Goal: Task Accomplishment & Management: Use online tool/utility

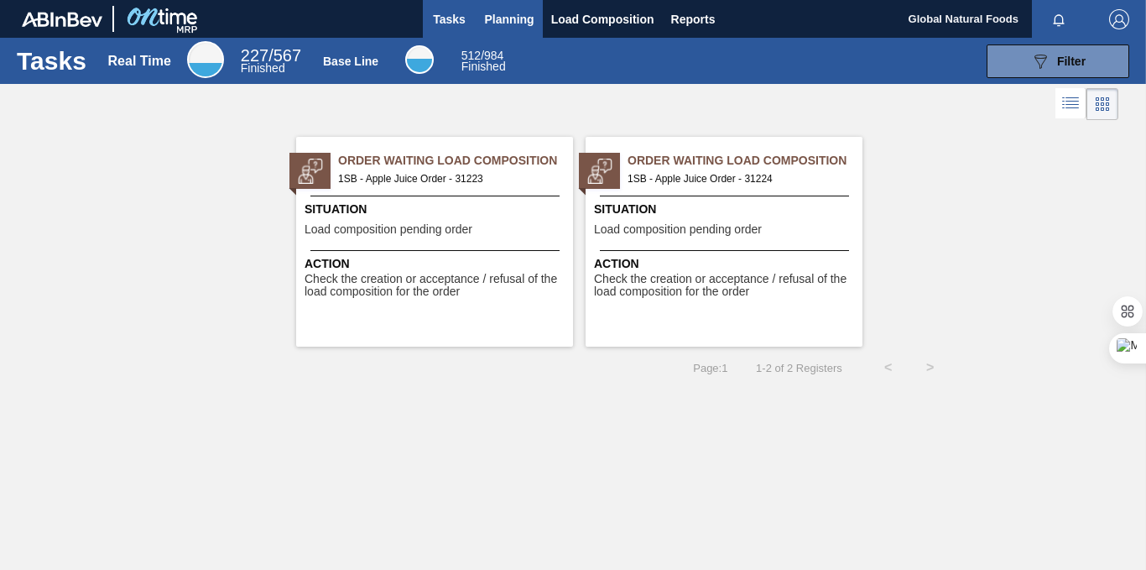
click at [506, 15] on span "Planning" at bounding box center [509, 19] width 49 height 20
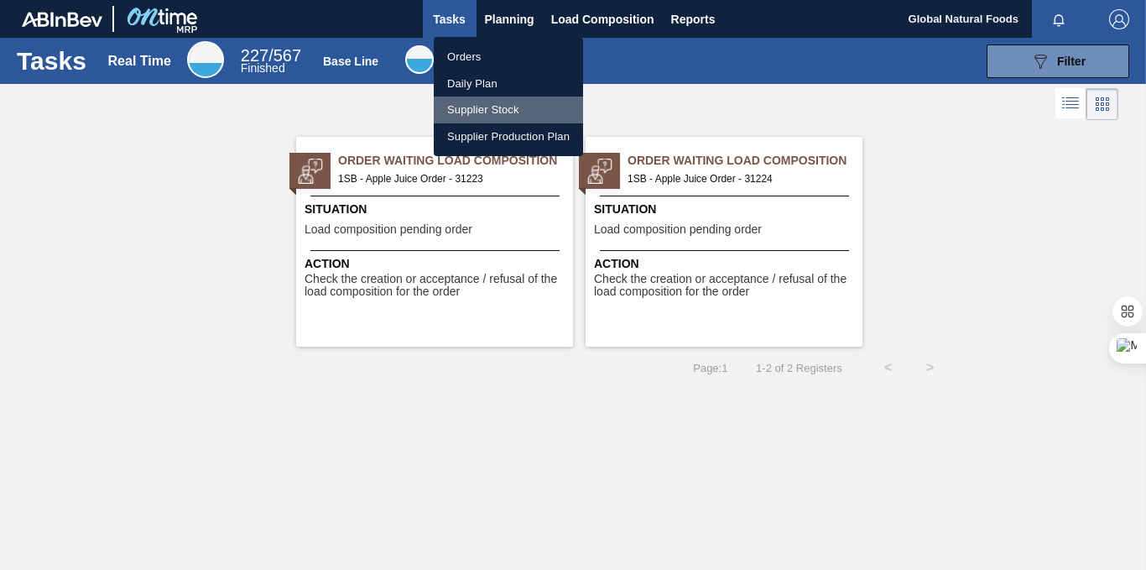
click at [486, 107] on li "Supplier Stock" at bounding box center [508, 109] width 149 height 27
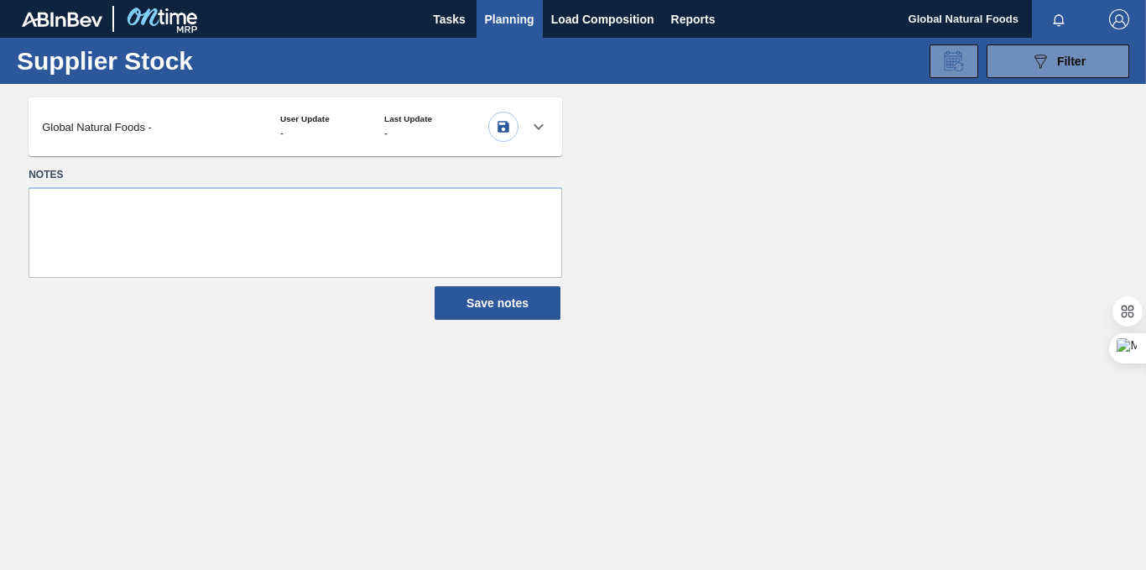
click at [537, 124] on icon at bounding box center [538, 127] width 20 height 20
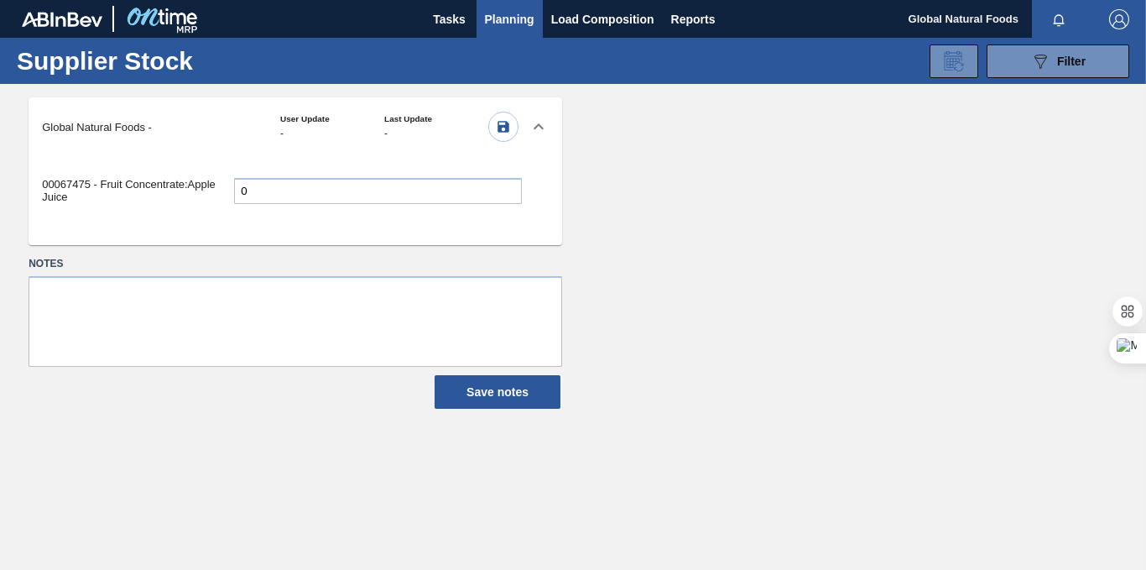
click at [264, 195] on input "0" at bounding box center [378, 191] width 288 height 26
type input "107.490"
click at [208, 295] on textarea at bounding box center [295, 321] width 533 height 91
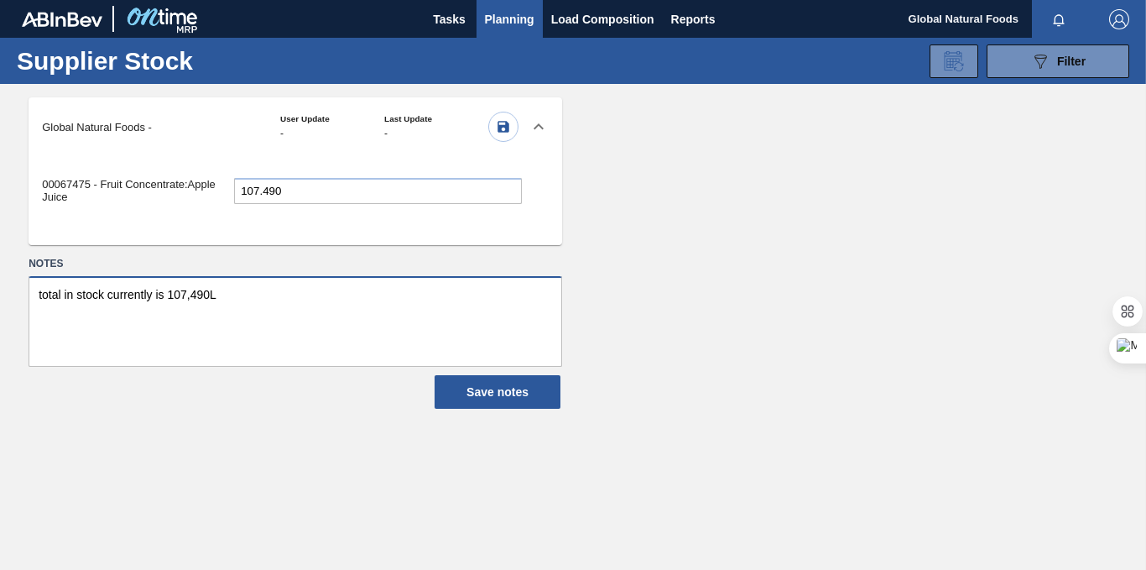
type textarea "total in stock currently is 107,490L"
click at [502, 126] on icon "button" at bounding box center [503, 127] width 12 height 12
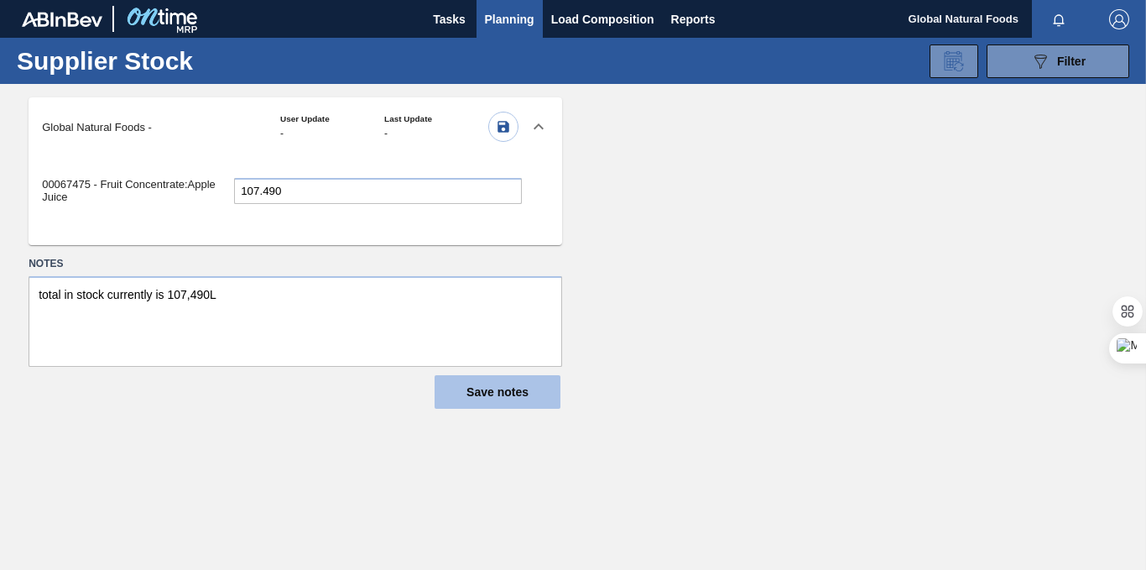
click at [505, 392] on button "Save notes" at bounding box center [497, 392] width 126 height 34
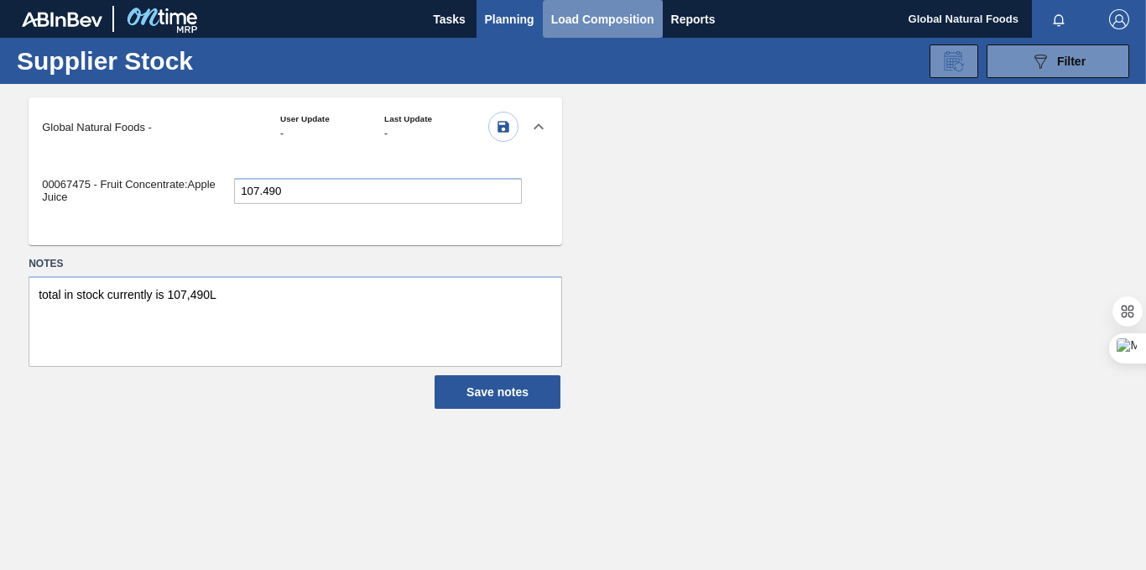
click at [572, 7] on button "Load Composition" at bounding box center [603, 19] width 120 height 38
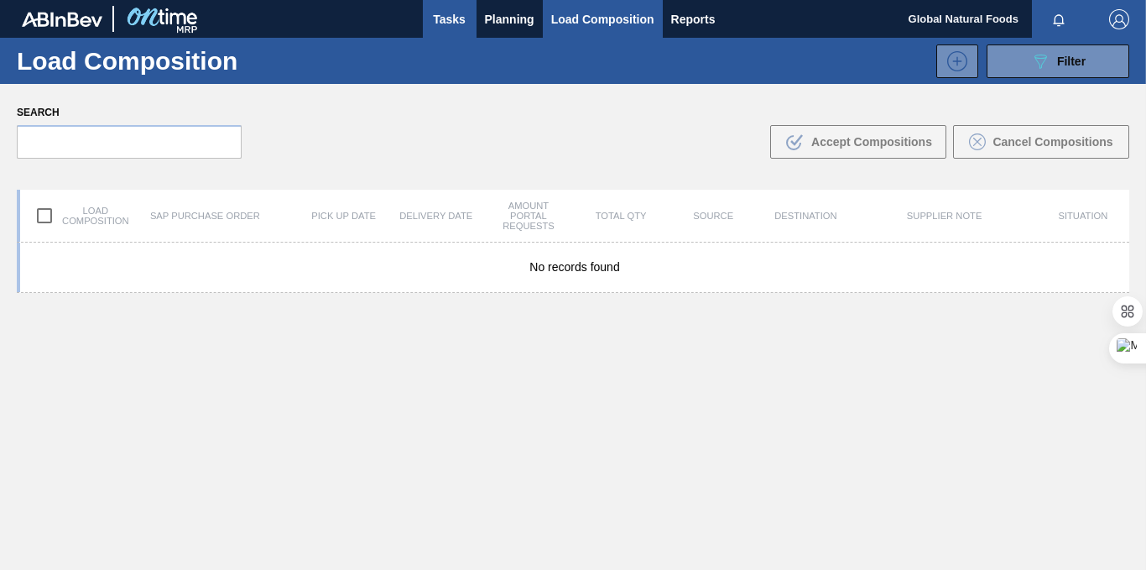
click at [452, 18] on span "Tasks" at bounding box center [449, 19] width 37 height 20
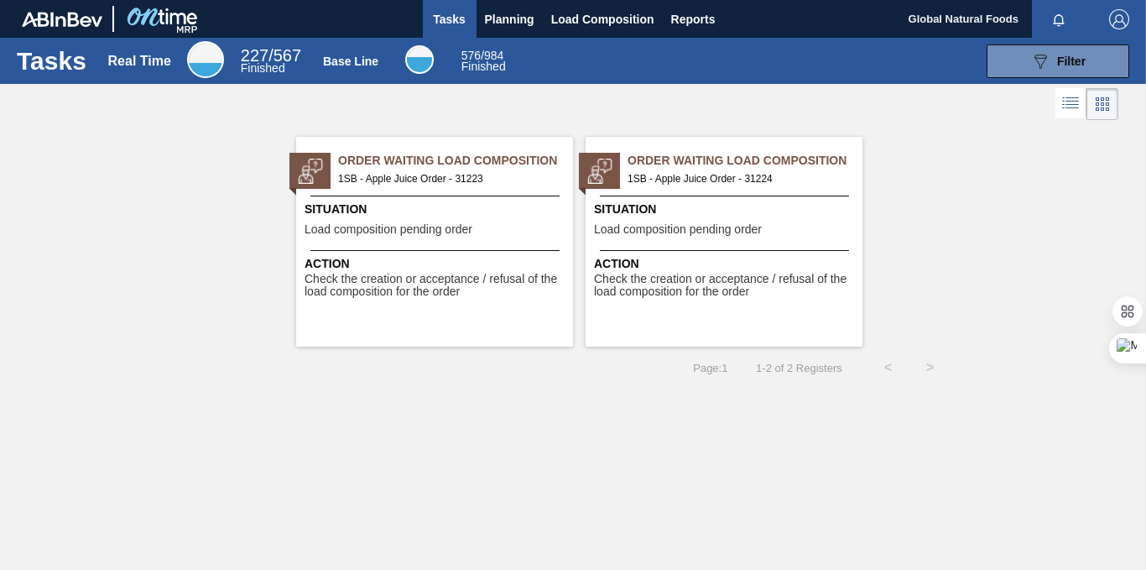
click at [259, 62] on span "Finished" at bounding box center [263, 67] width 44 height 13
click at [506, 23] on span "Planning" at bounding box center [509, 19] width 49 height 20
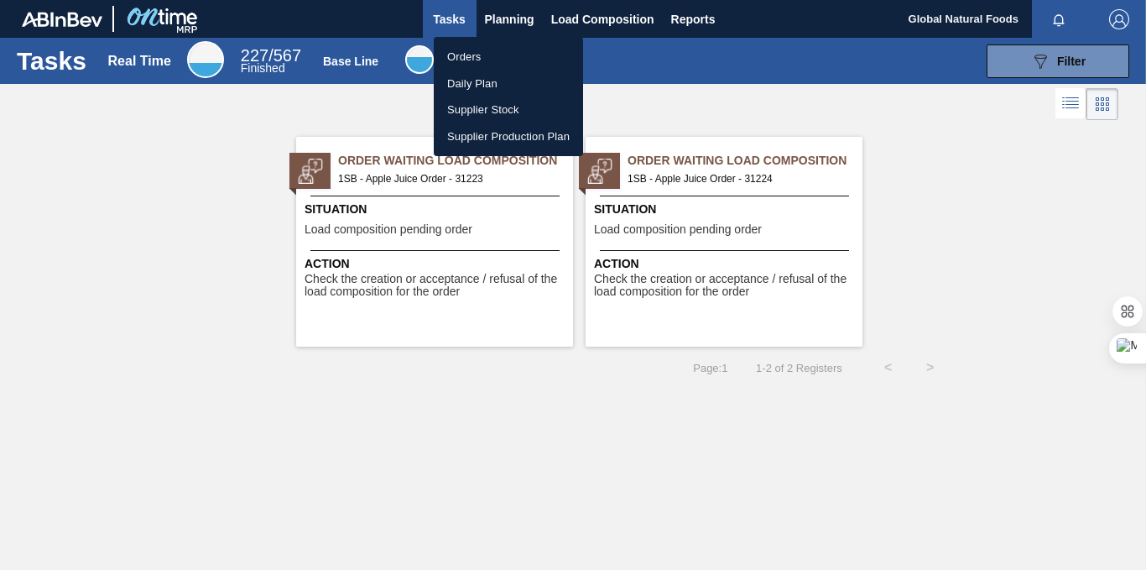
click at [478, 56] on li "Orders" at bounding box center [508, 57] width 149 height 27
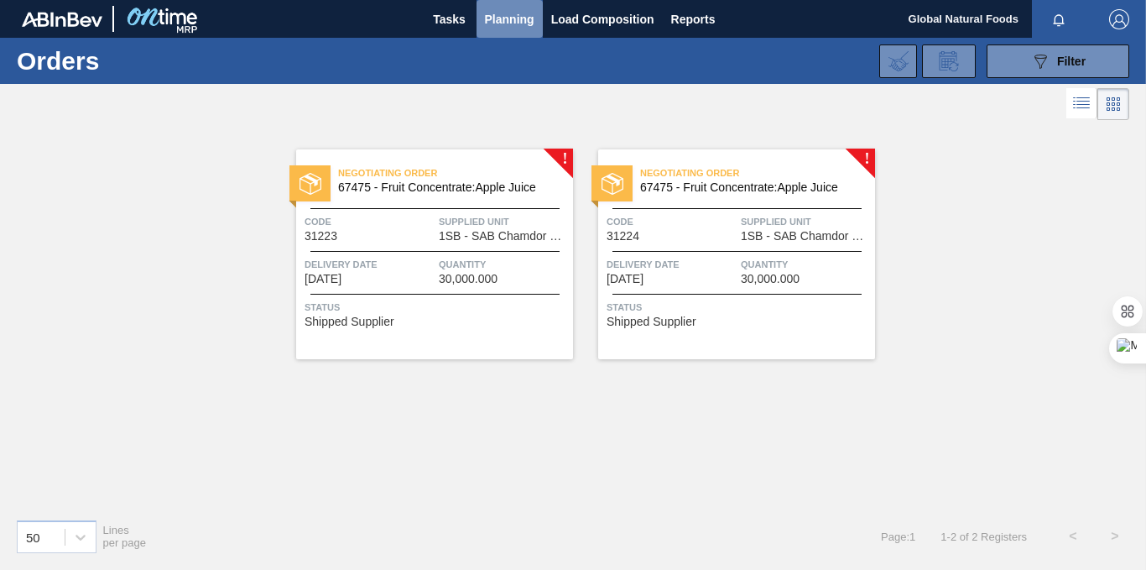
click at [523, 11] on span "Planning" at bounding box center [509, 19] width 49 height 20
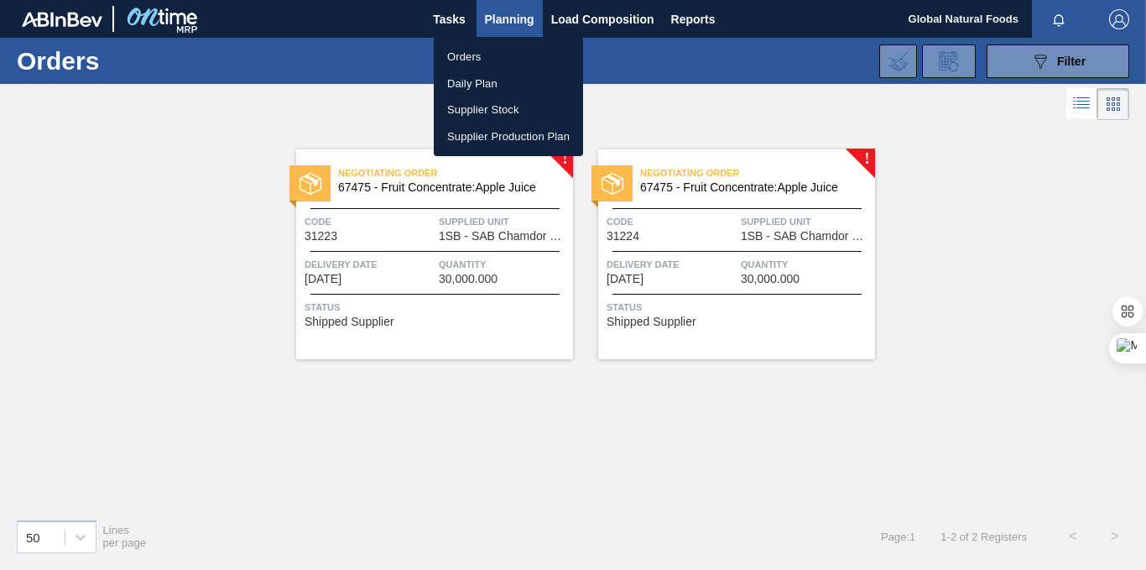
click at [476, 79] on li "Daily Plan" at bounding box center [508, 83] width 149 height 27
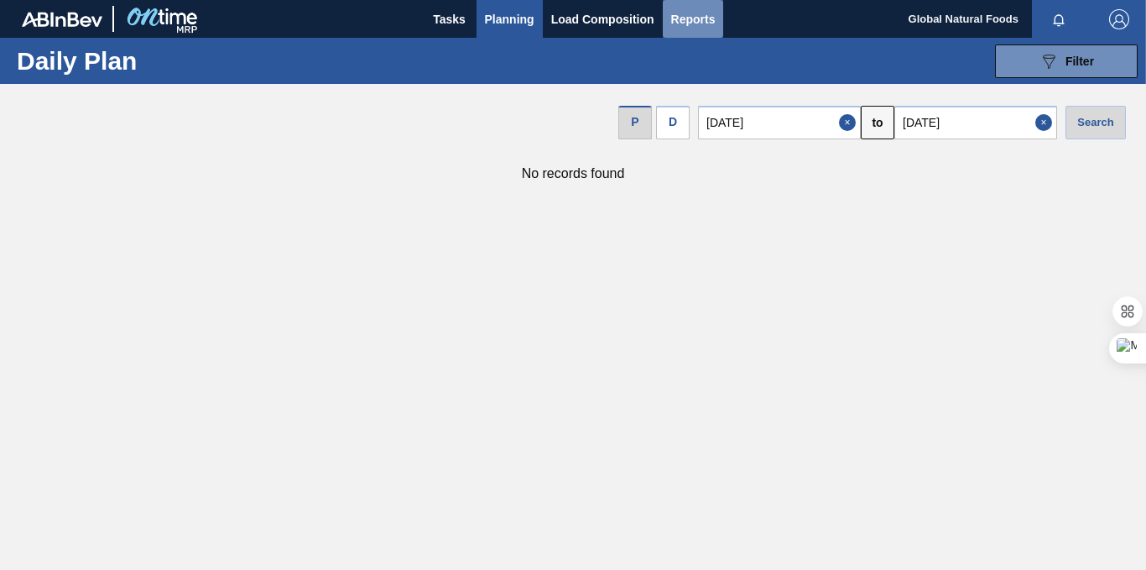
click at [692, 15] on span "Reports" at bounding box center [693, 19] width 44 height 20
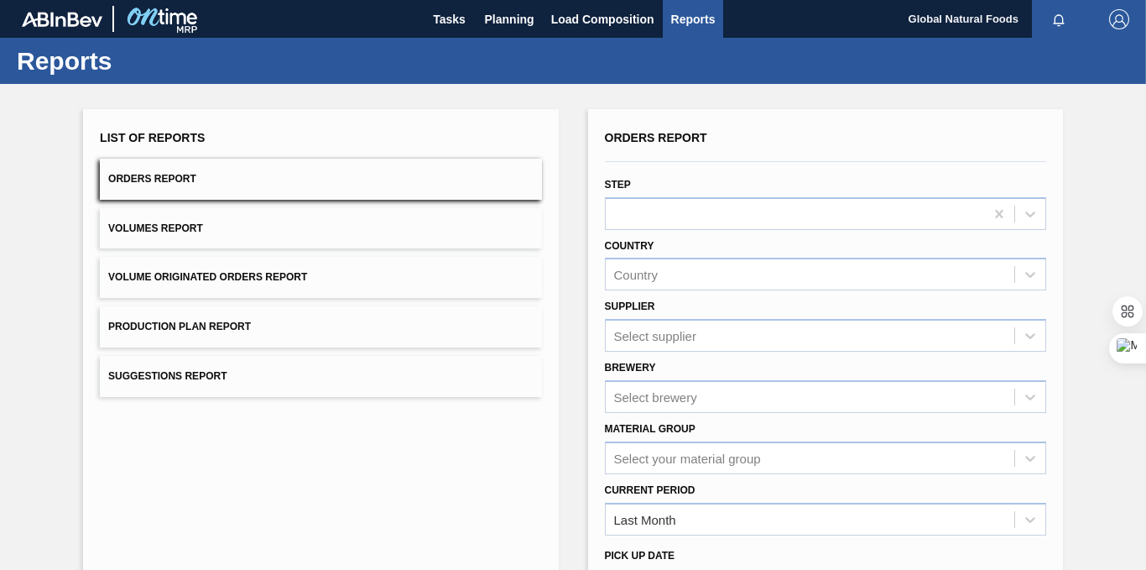
click at [194, 183] on span "Orders Report" at bounding box center [152, 179] width 88 height 12
click at [1025, 212] on icon at bounding box center [1030, 214] width 10 height 6
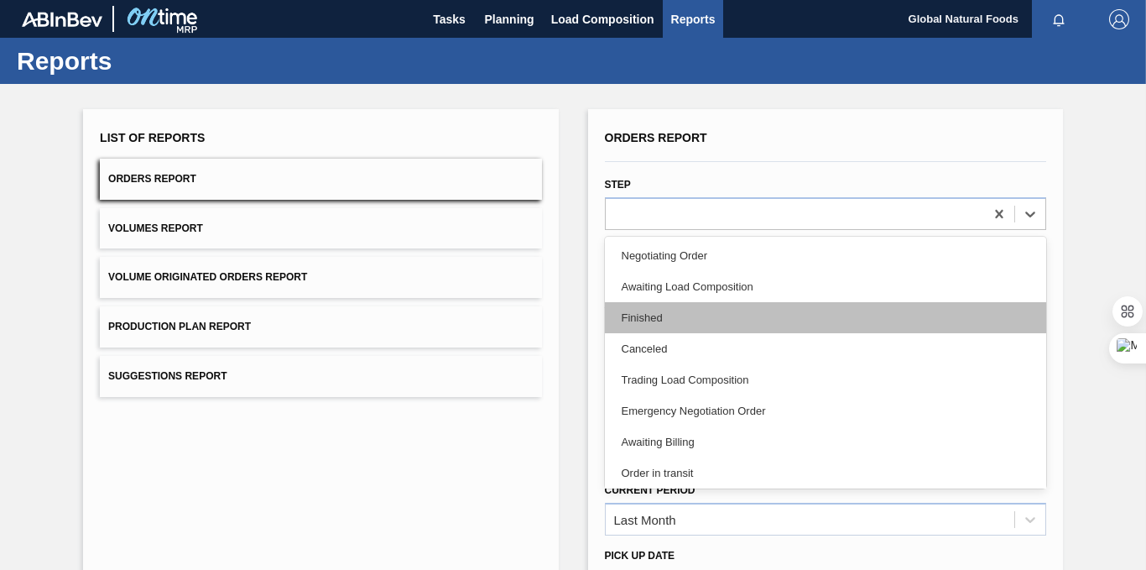
click at [646, 317] on div "Finished" at bounding box center [825, 317] width 441 height 31
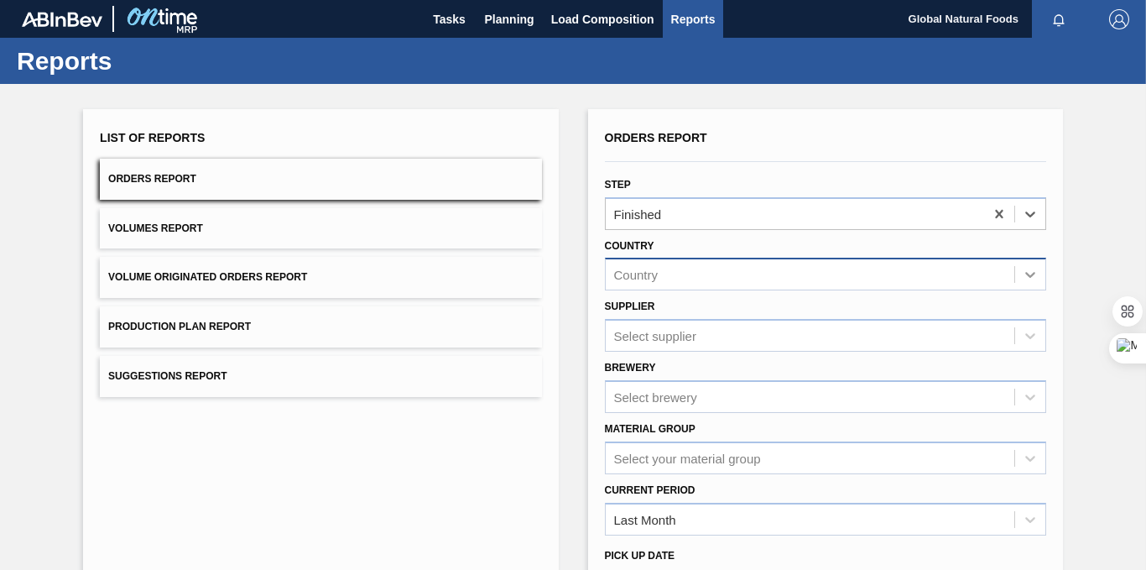
click at [1026, 282] on icon at bounding box center [1030, 274] width 17 height 17
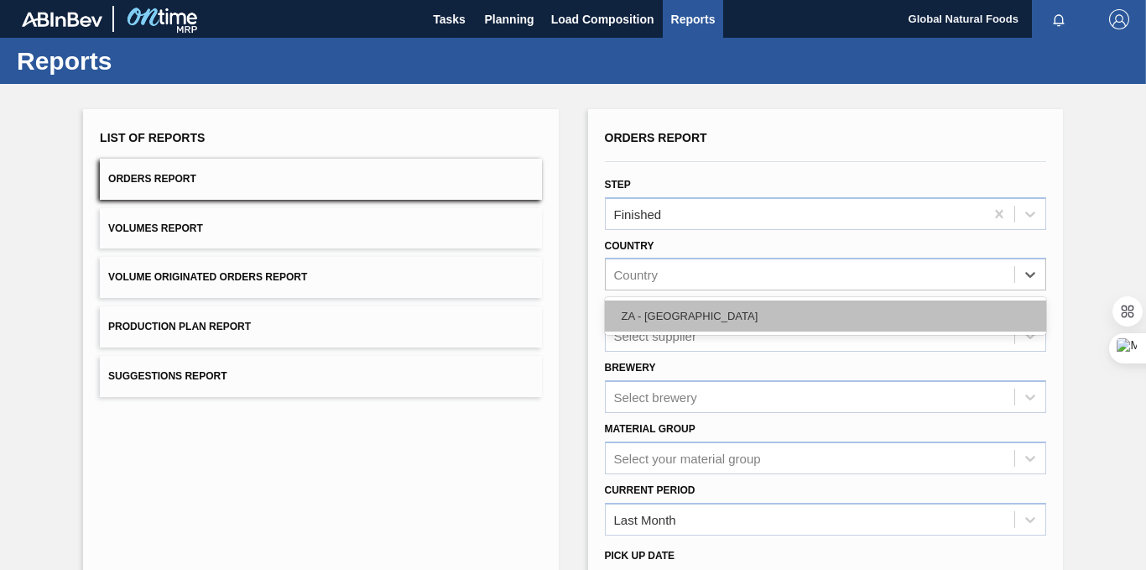
click at [880, 311] on div "ZA - [GEOGRAPHIC_DATA]" at bounding box center [825, 315] width 441 height 31
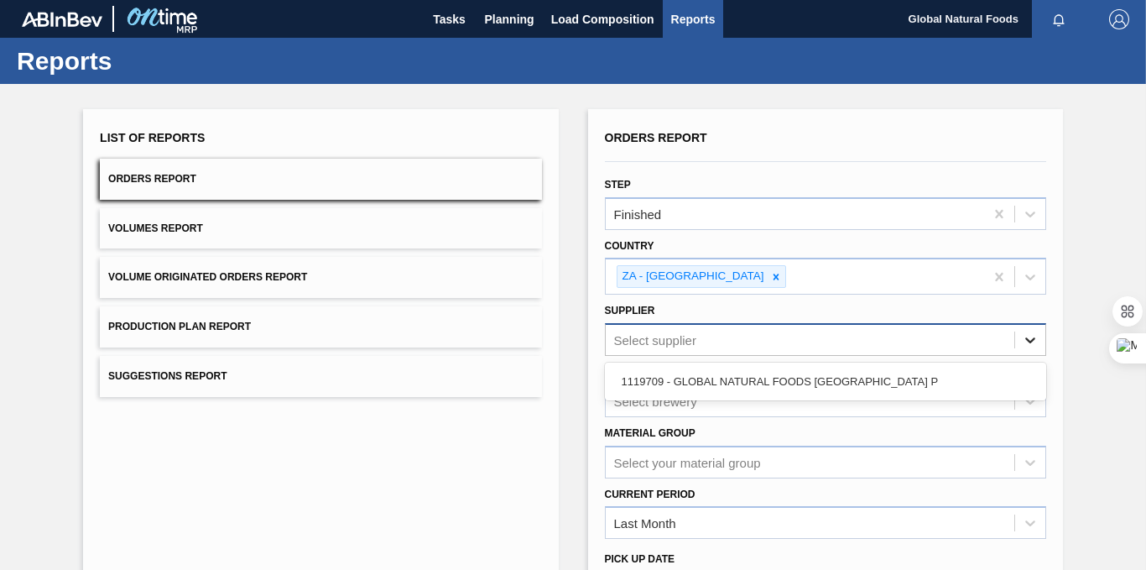
click at [1032, 341] on icon at bounding box center [1030, 339] width 17 height 17
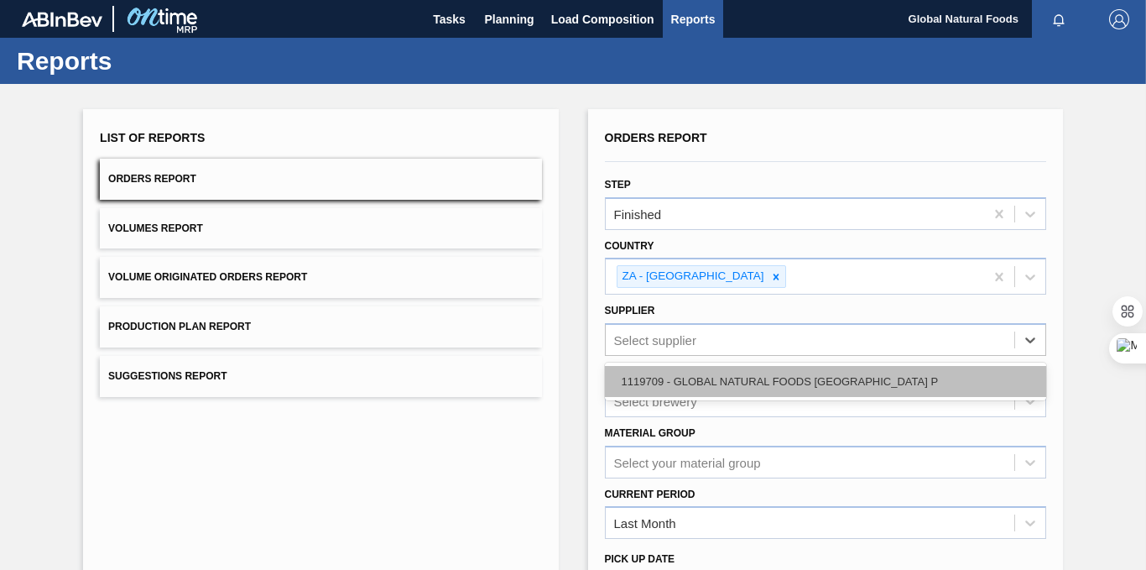
click at [913, 382] on div "1119709 - GLOBAL NATURAL FOODS [GEOGRAPHIC_DATA] P" at bounding box center [825, 381] width 441 height 31
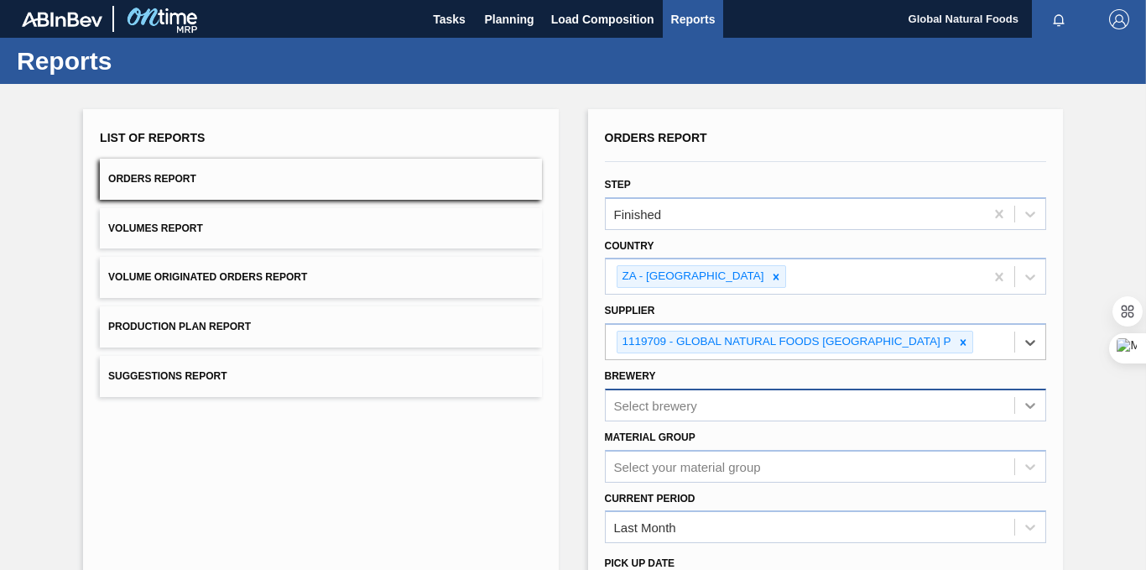
click at [1026, 406] on div "Select brewery" at bounding box center [825, 404] width 441 height 33
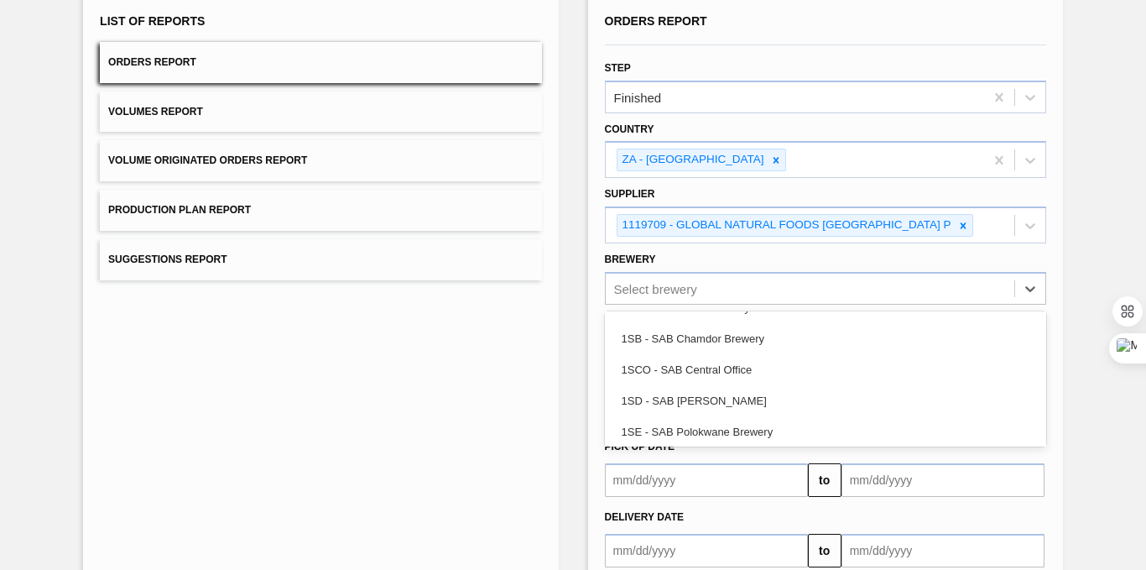
scroll to position [118, 0]
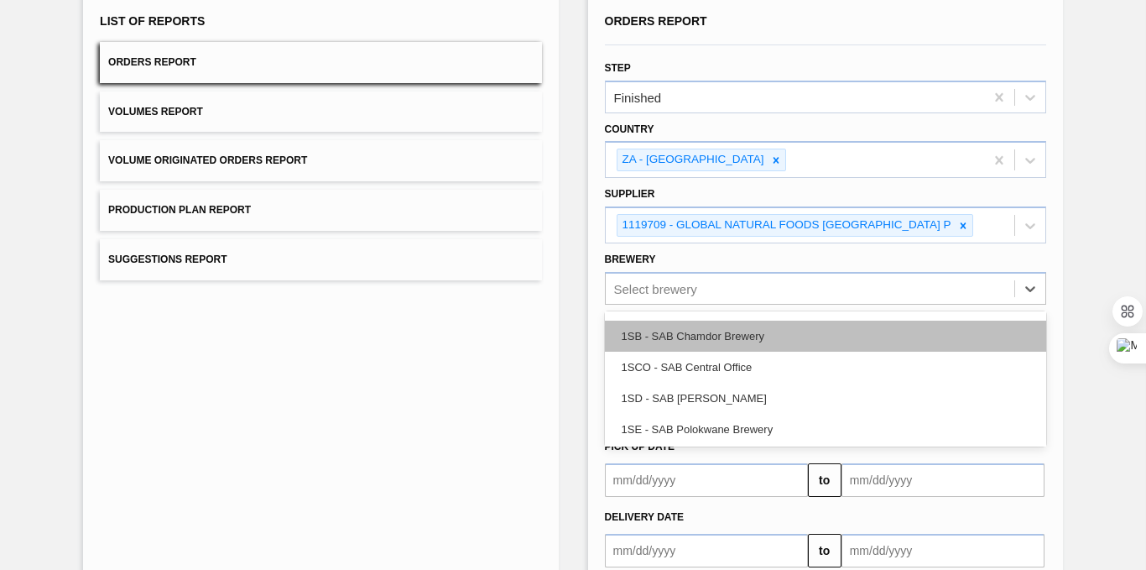
click at [847, 330] on div "1SB - SAB Chamdor Brewery" at bounding box center [825, 335] width 441 height 31
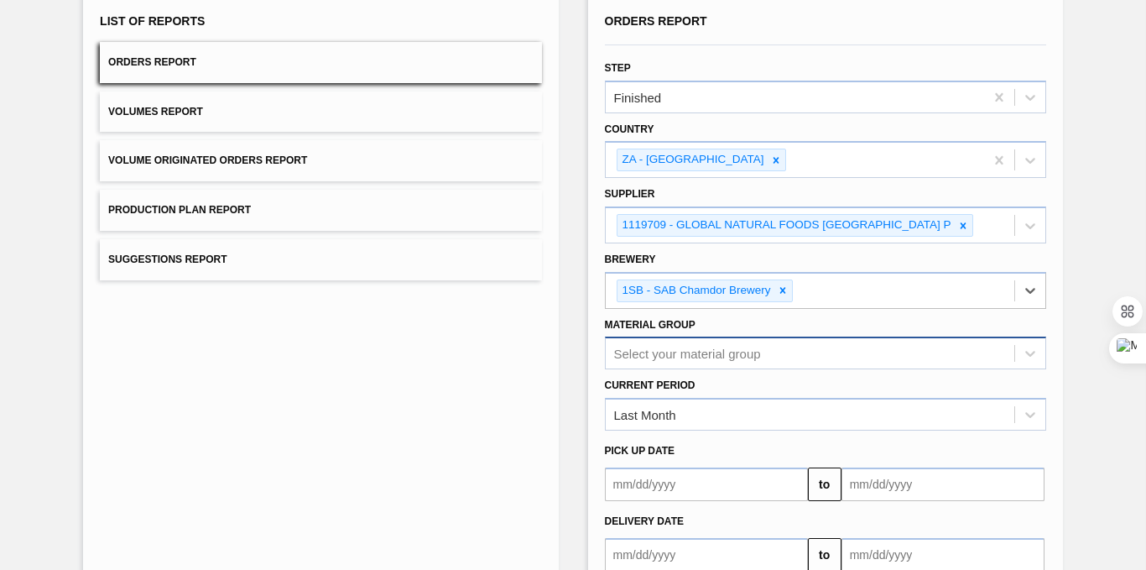
click at [890, 365] on div "Select your material group" at bounding box center [825, 352] width 441 height 33
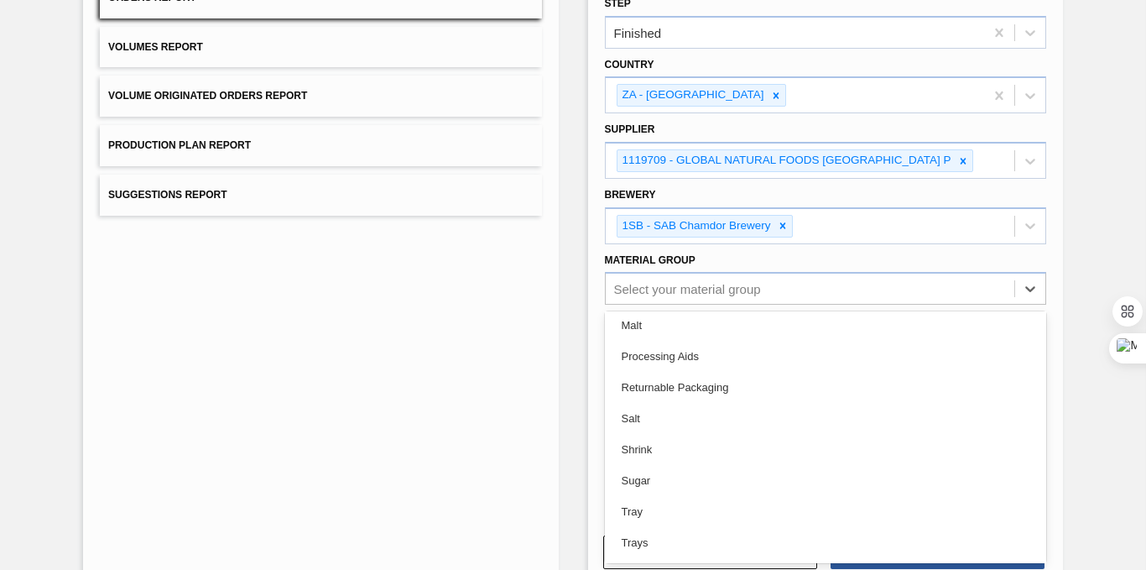
scroll to position [596, 0]
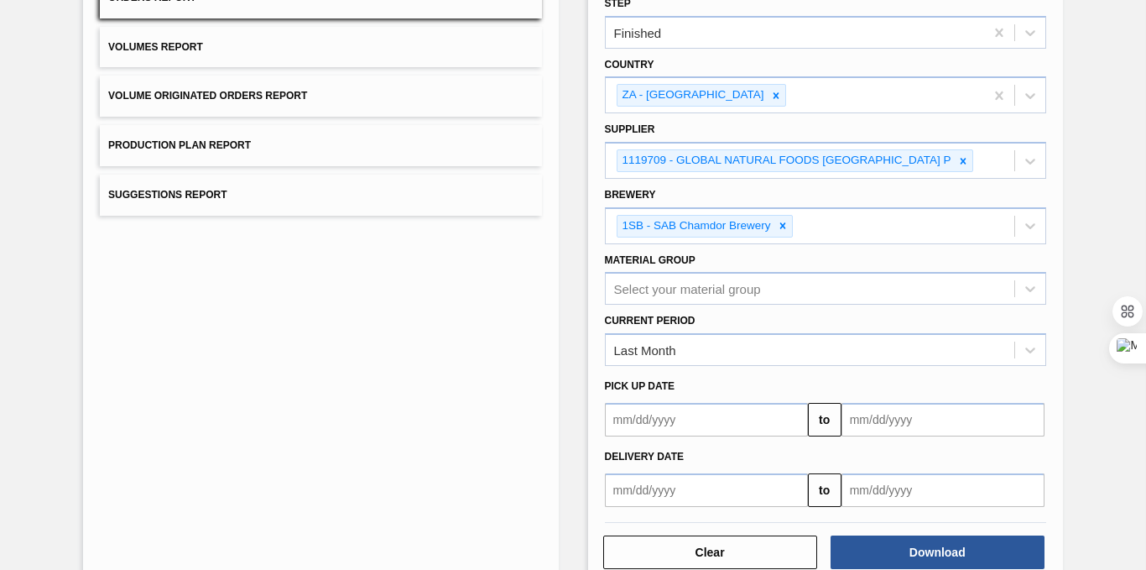
click at [1043, 252] on div "Material Group Select your material group" at bounding box center [825, 276] width 441 height 57
click at [1027, 352] on icon at bounding box center [1030, 350] width 10 height 6
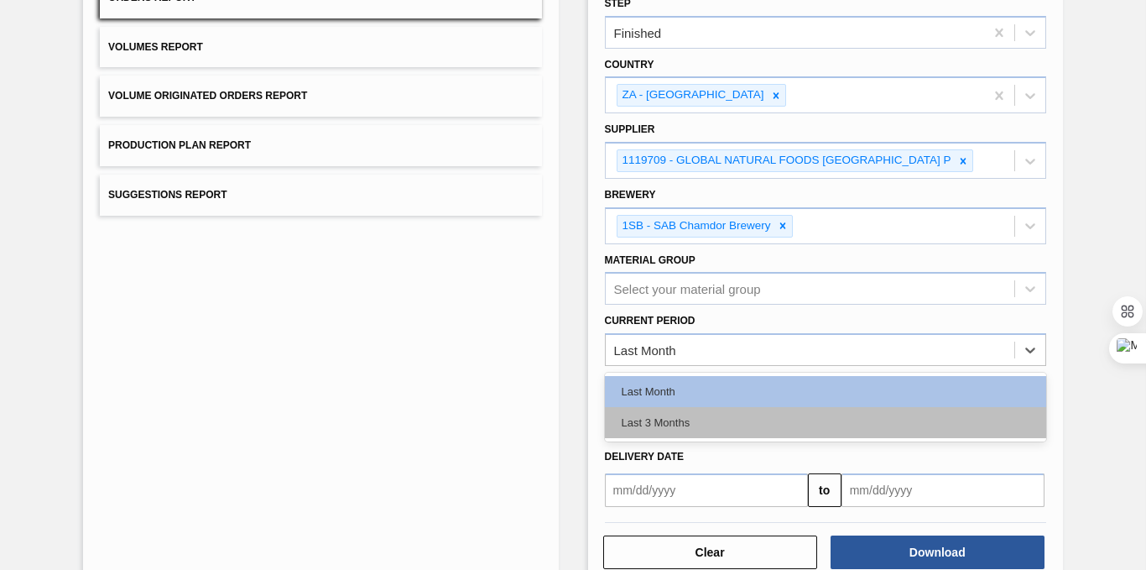
click at [976, 419] on div "Last 3 Months" at bounding box center [825, 422] width 441 height 31
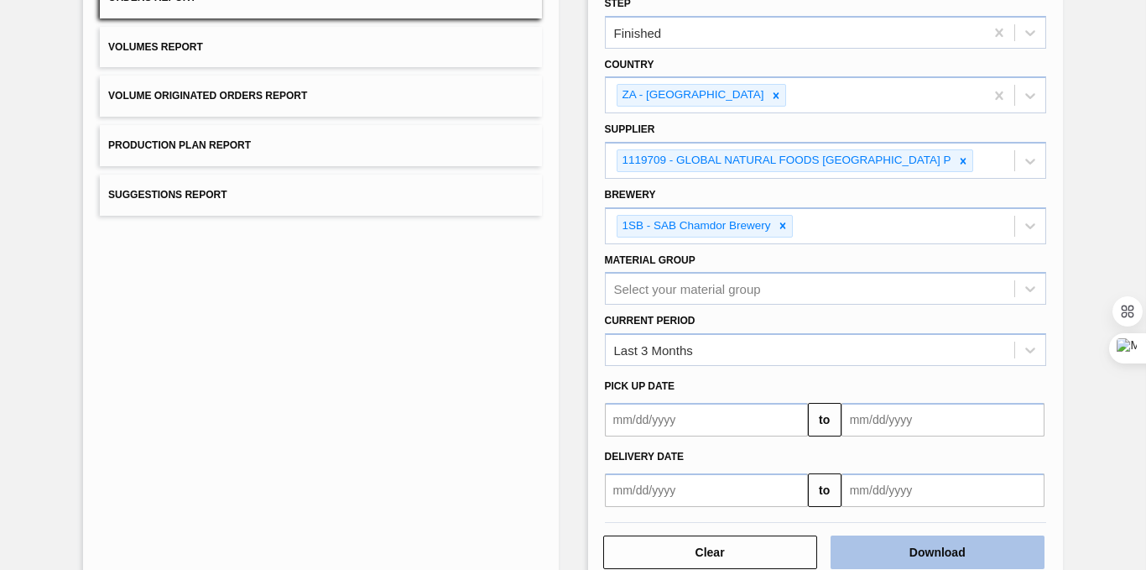
click at [944, 541] on button "Download" at bounding box center [937, 552] width 214 height 34
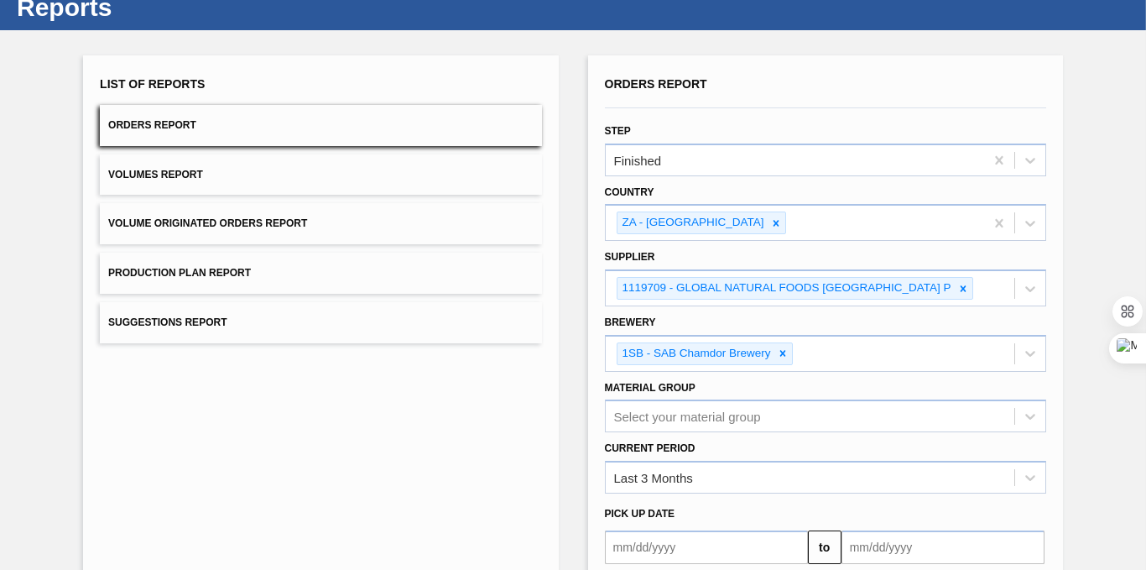
scroll to position [0, 0]
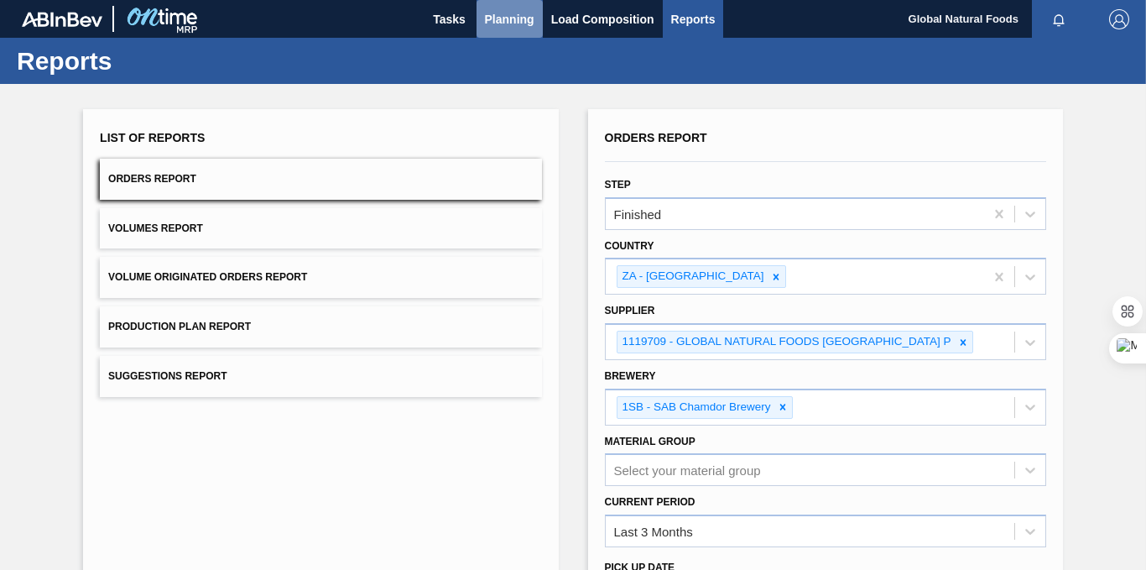
click at [506, 18] on span "Planning" at bounding box center [509, 19] width 49 height 20
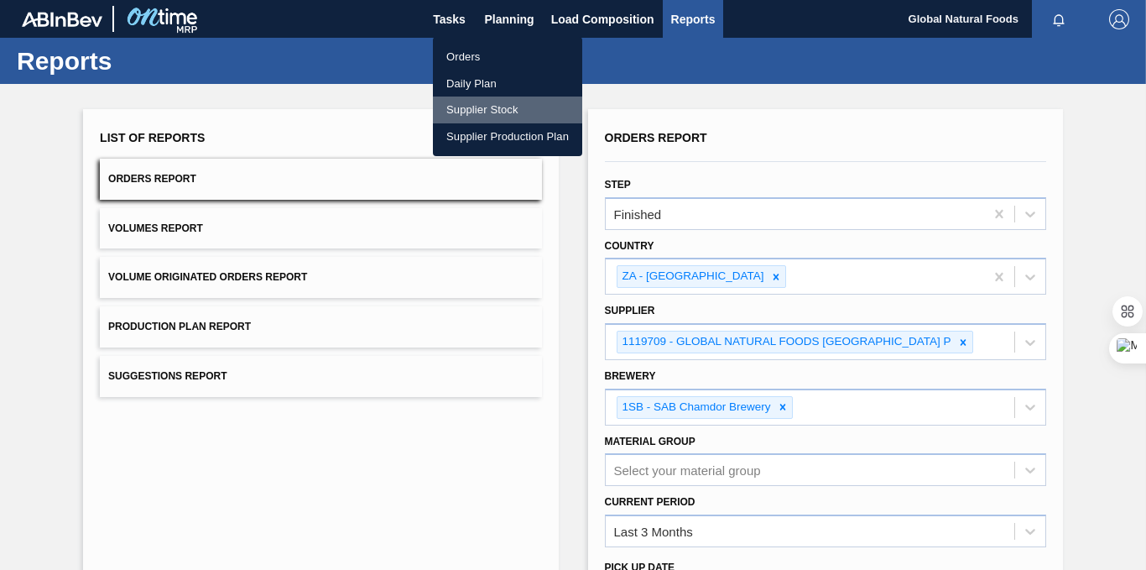
click at [487, 106] on li "Supplier Stock" at bounding box center [507, 109] width 149 height 27
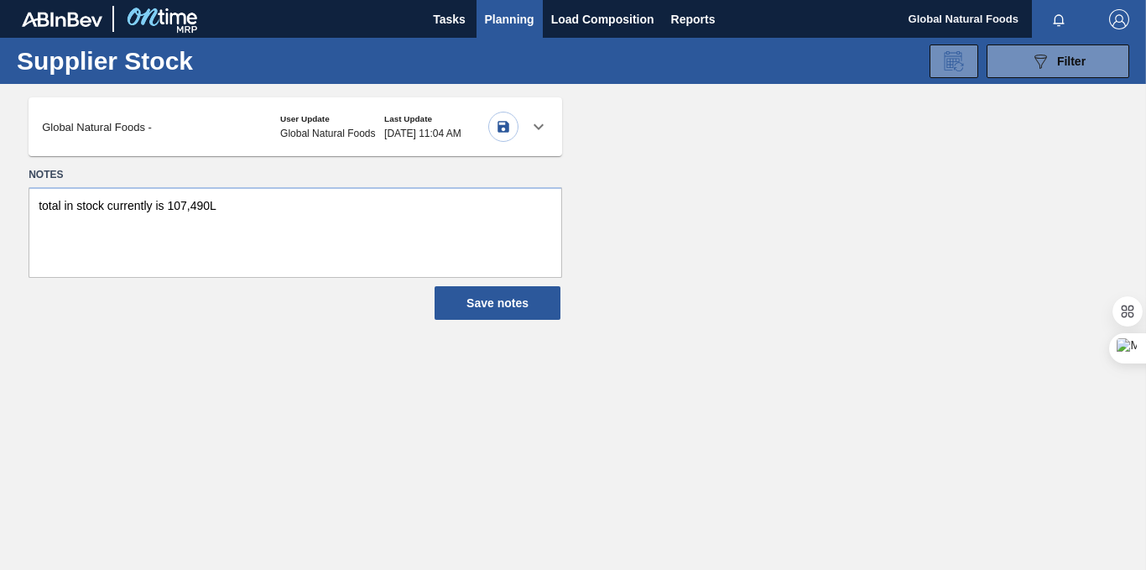
click at [542, 128] on icon at bounding box center [538, 127] width 20 height 20
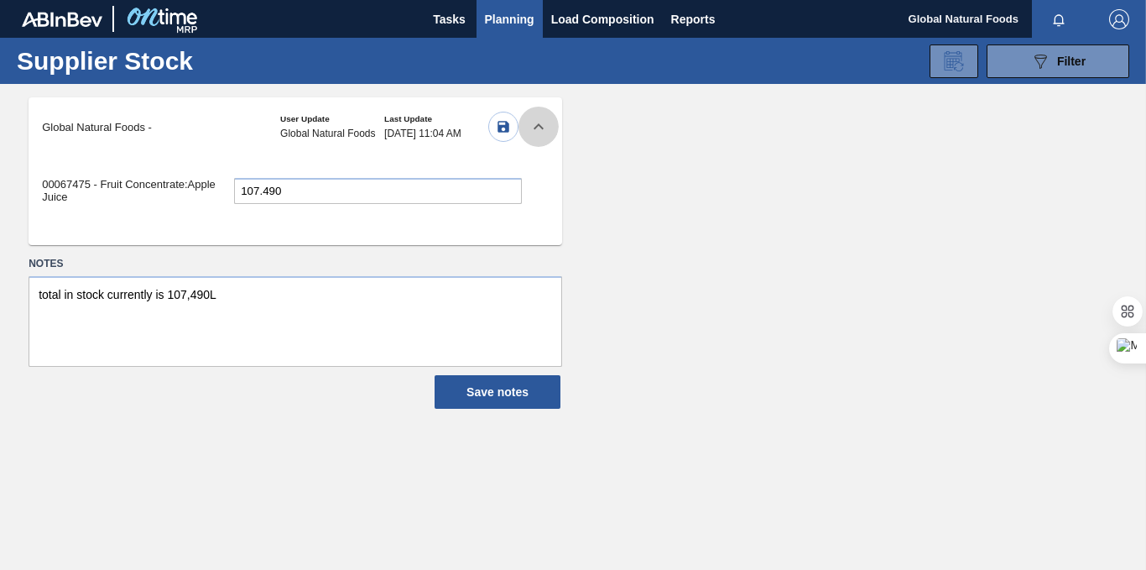
click at [542, 128] on icon at bounding box center [538, 126] width 10 height 6
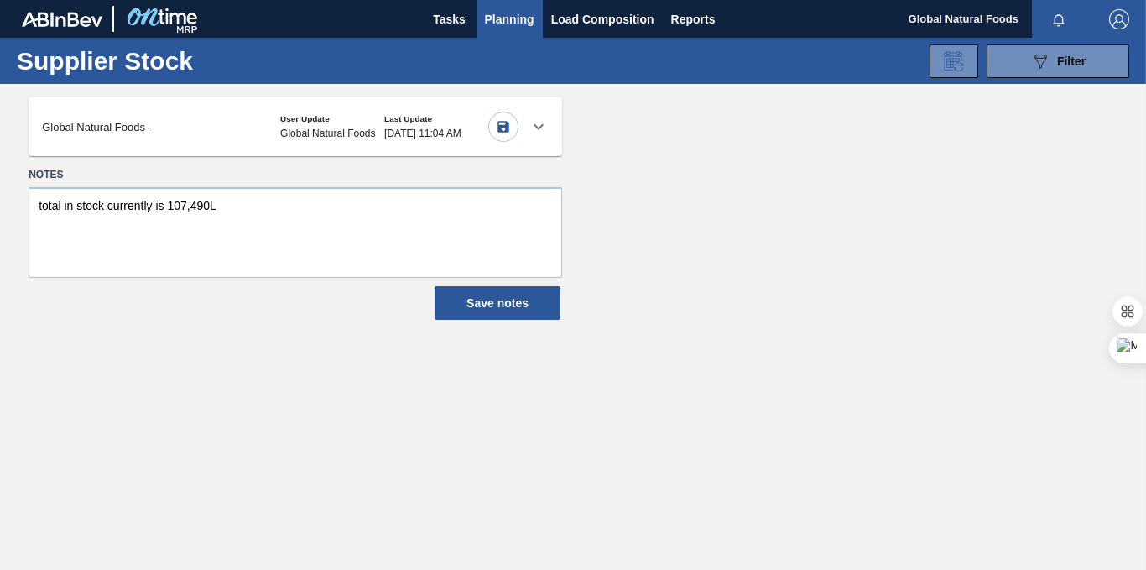
click at [511, 18] on span "Planning" at bounding box center [509, 19] width 49 height 20
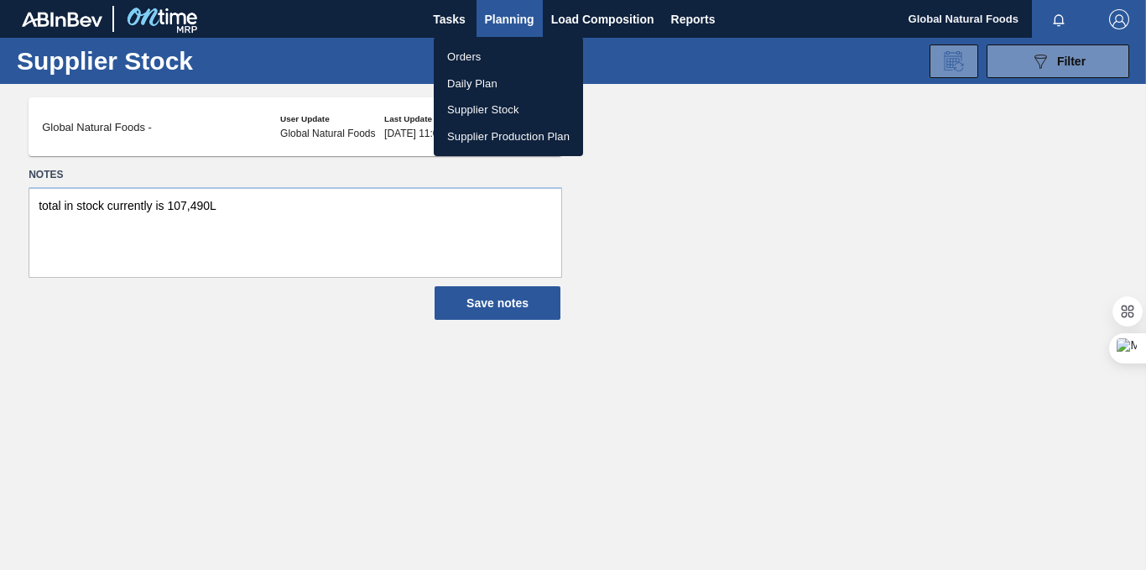
click at [467, 56] on li "Orders" at bounding box center [508, 57] width 149 height 27
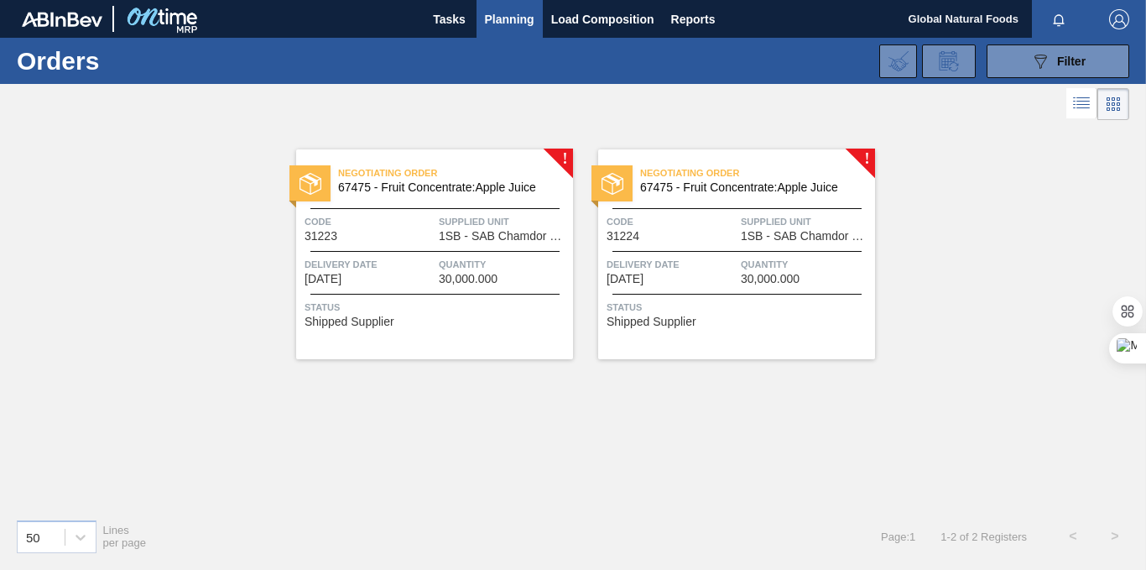
click at [422, 189] on span "67475 - Fruit Concentrate:Apple Juice" at bounding box center [448, 187] width 221 height 13
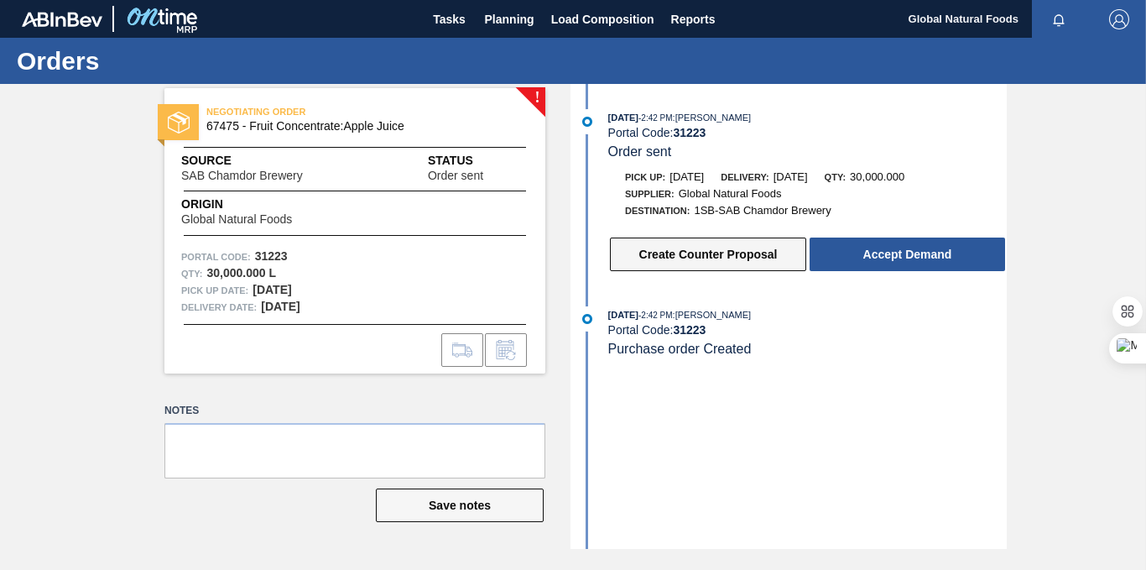
click at [671, 260] on button "Create Counter Proposal" at bounding box center [708, 254] width 196 height 34
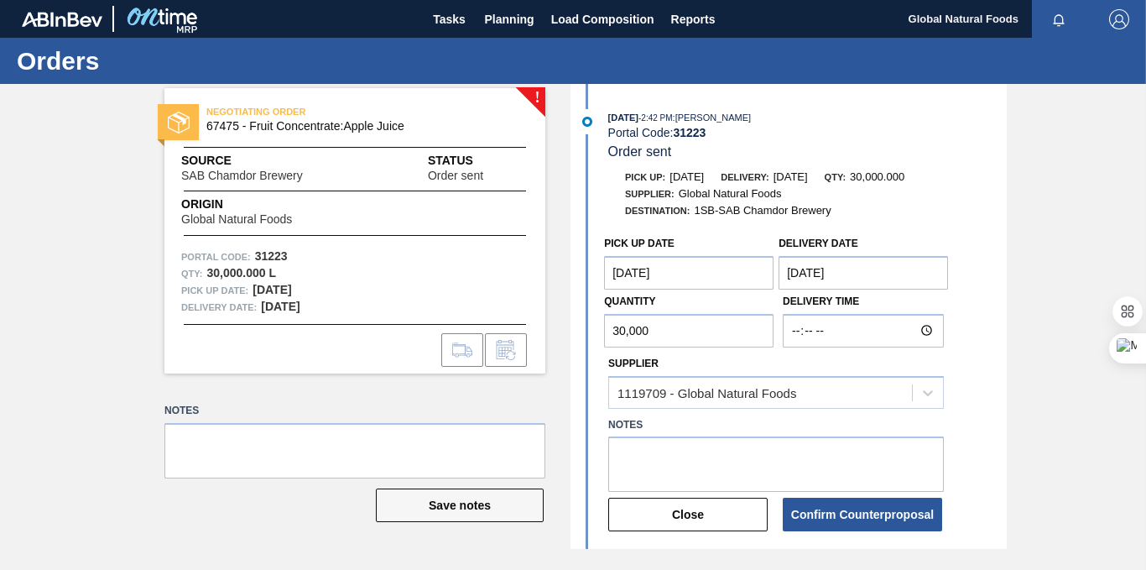
click at [620, 330] on input "30,000" at bounding box center [688, 331] width 169 height 34
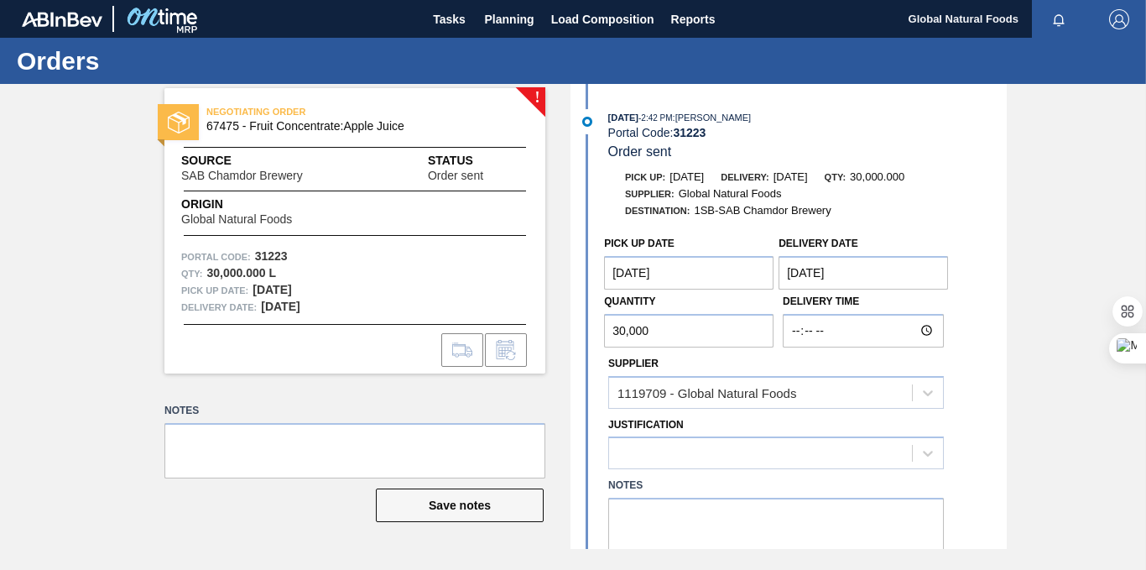
click at [679, 517] on div "Pick up Date [DATE] Delivery Date [DATE] Quantity 30,000 Delivery Time Supplier…" at bounding box center [791, 410] width 432 height 367
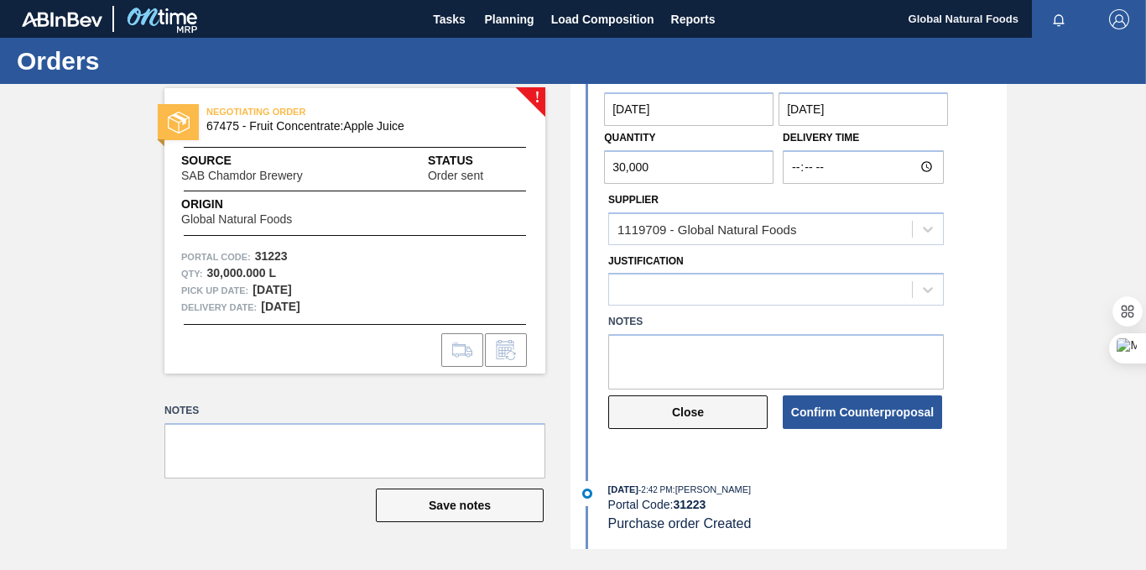
click at [732, 408] on button "Close" at bounding box center [687, 412] width 159 height 34
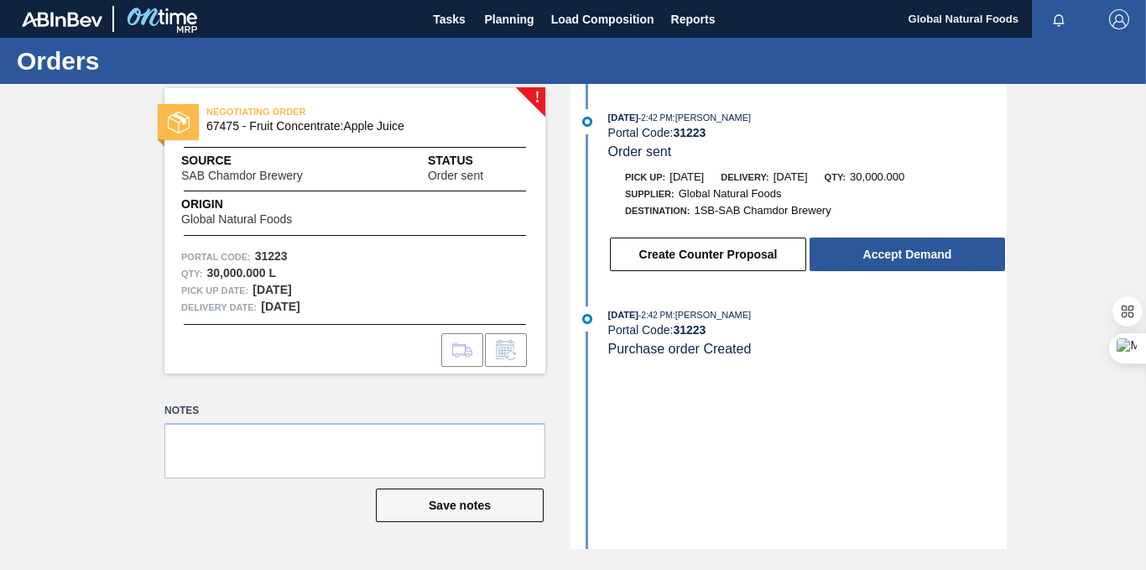
scroll to position [0, 0]
click at [533, 99] on div "NEGOTIATING ORDER 67475 - Fruit Concentrate:Apple Juice Source SAB Chamdor Brew…" at bounding box center [354, 230] width 381 height 285
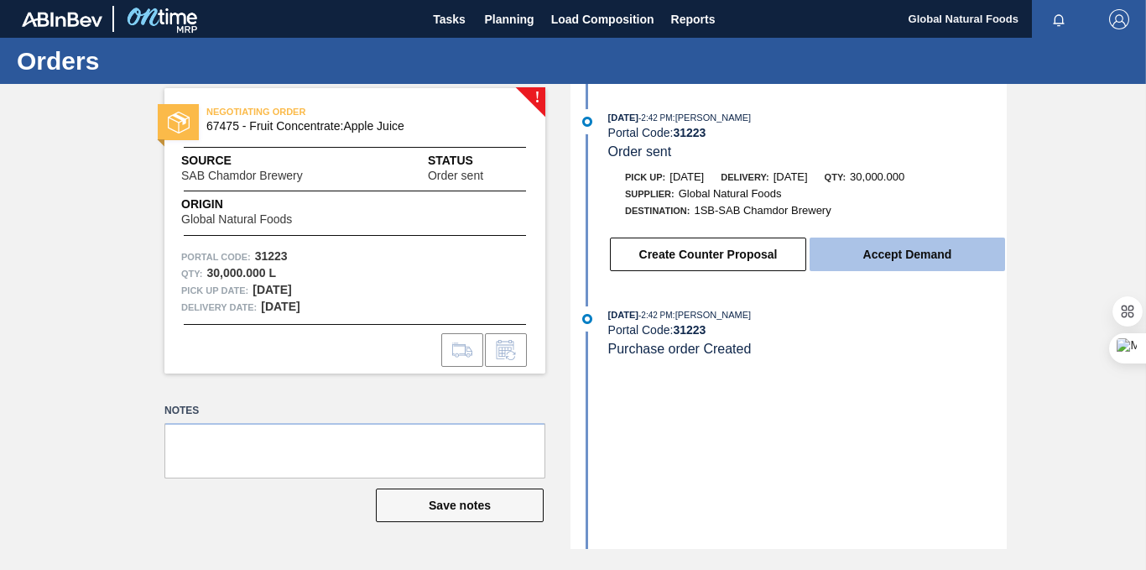
click at [941, 252] on button "Accept Demand" at bounding box center [906, 254] width 195 height 34
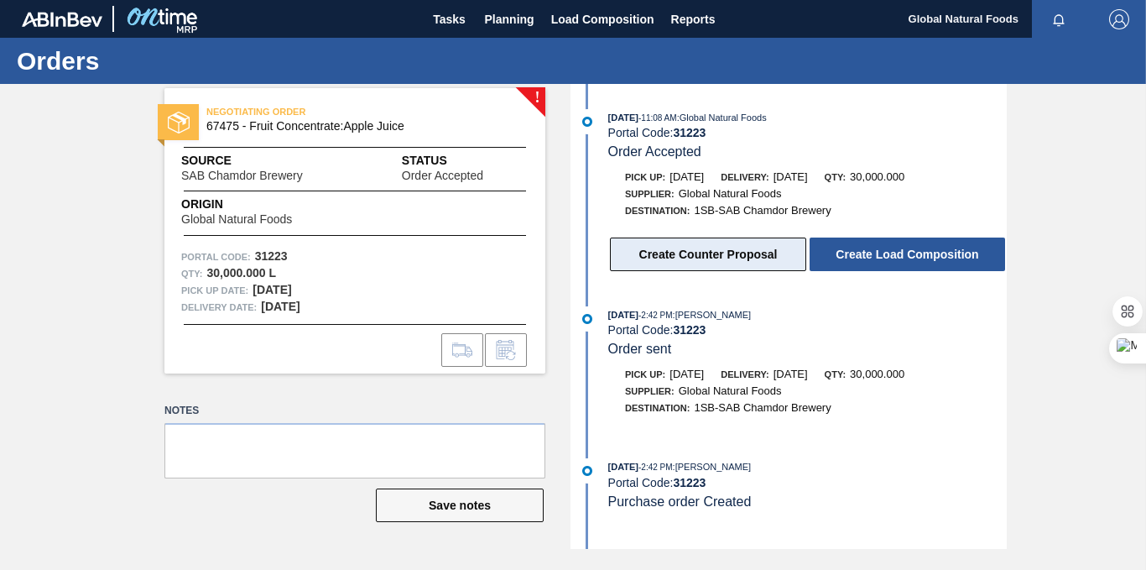
click at [713, 247] on button "Create Counter Proposal" at bounding box center [708, 254] width 196 height 34
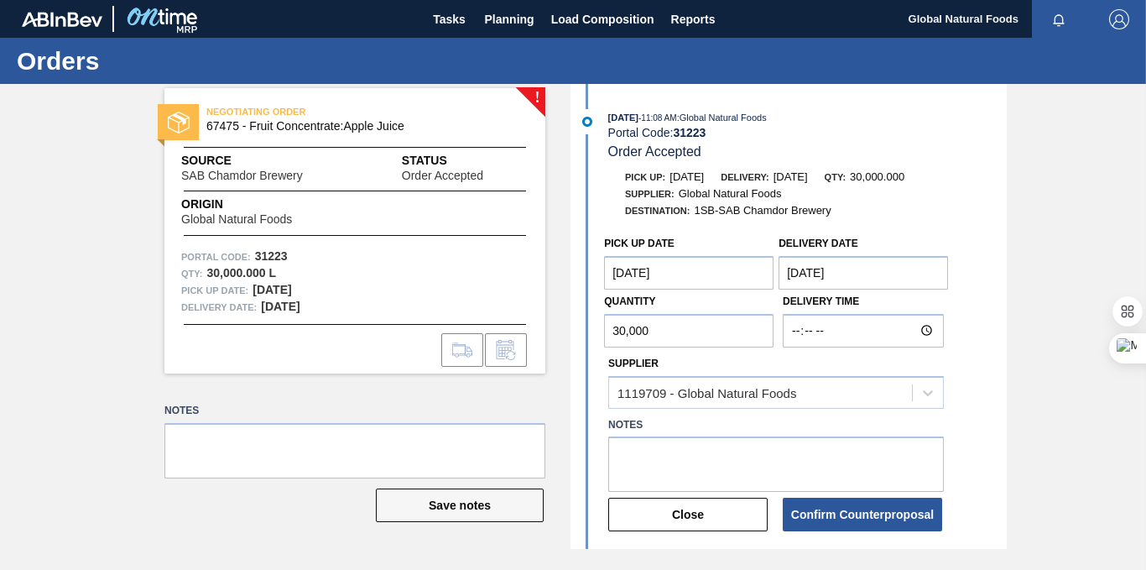
click at [852, 269] on Date "[DATE]" at bounding box center [862, 273] width 169 height 34
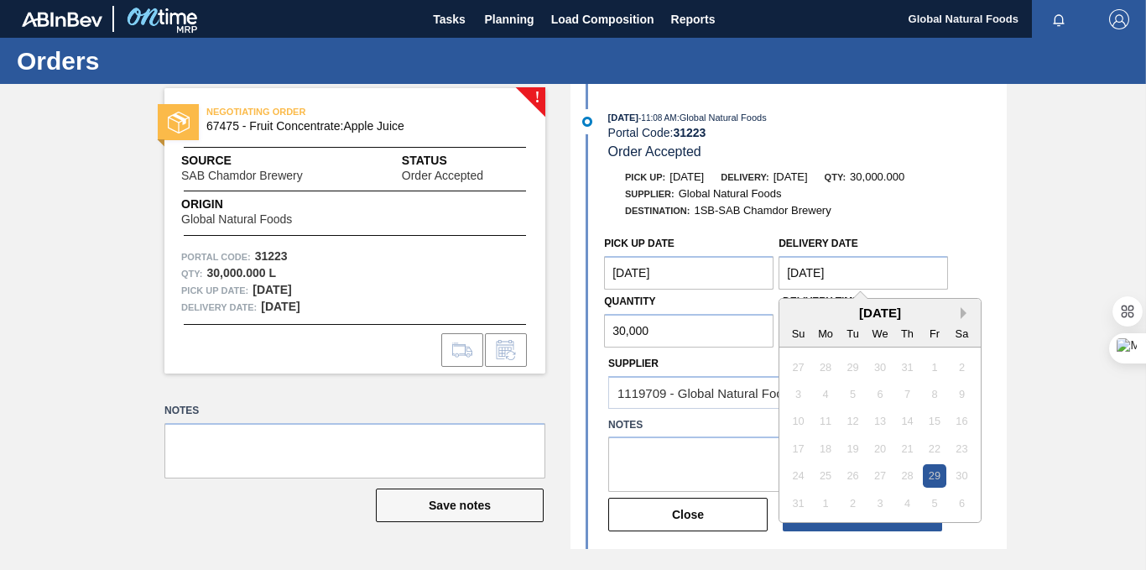
click at [961, 307] on button "Next Month" at bounding box center [966, 313] width 12 height 12
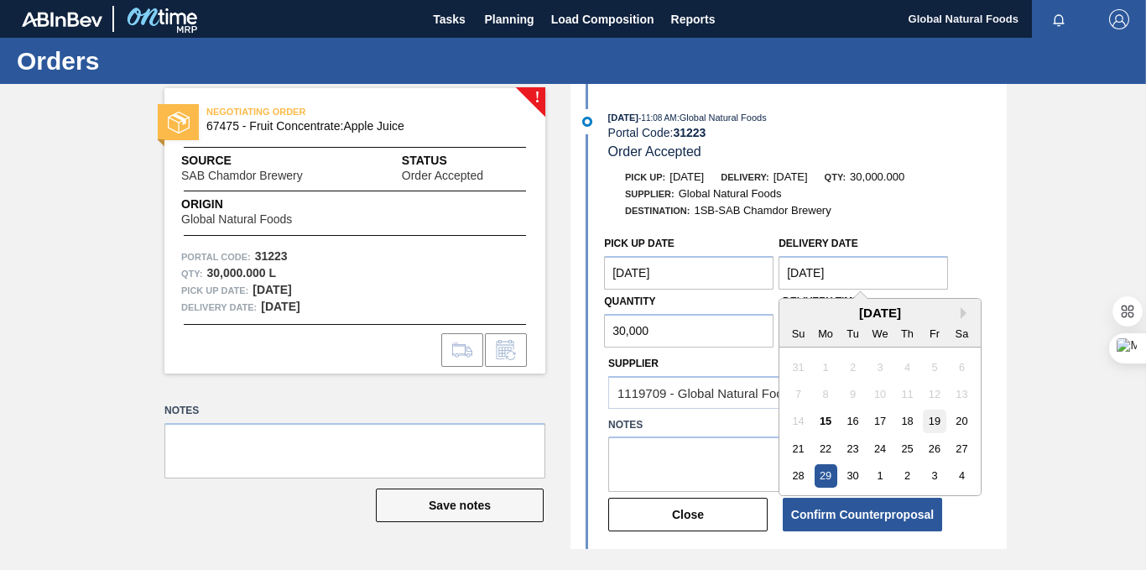
click at [927, 416] on div "19" at bounding box center [934, 421] width 23 height 23
type Date "[DATE]"
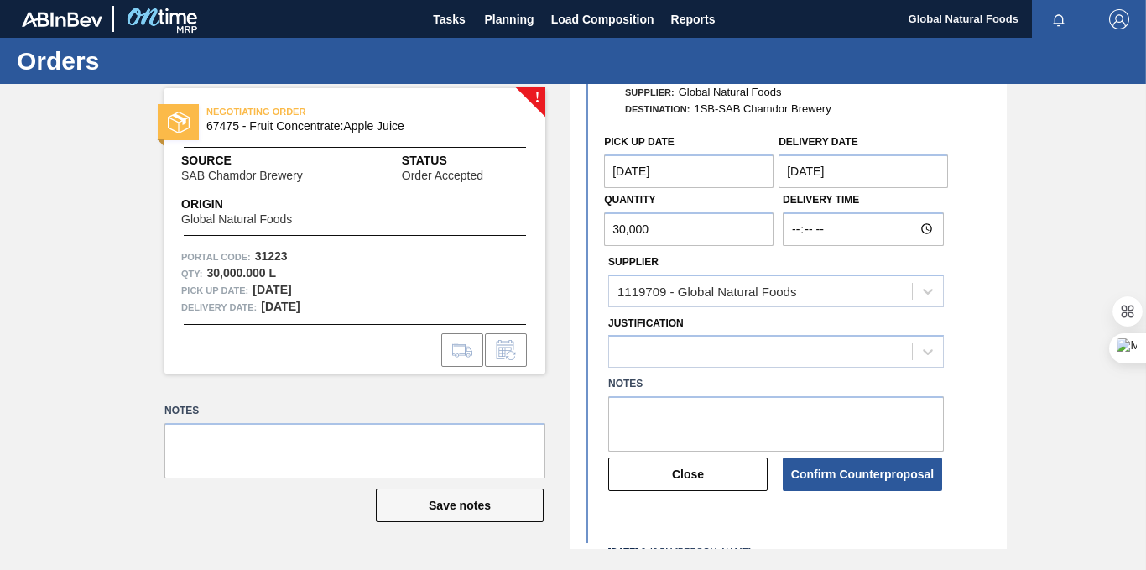
scroll to position [188, 0]
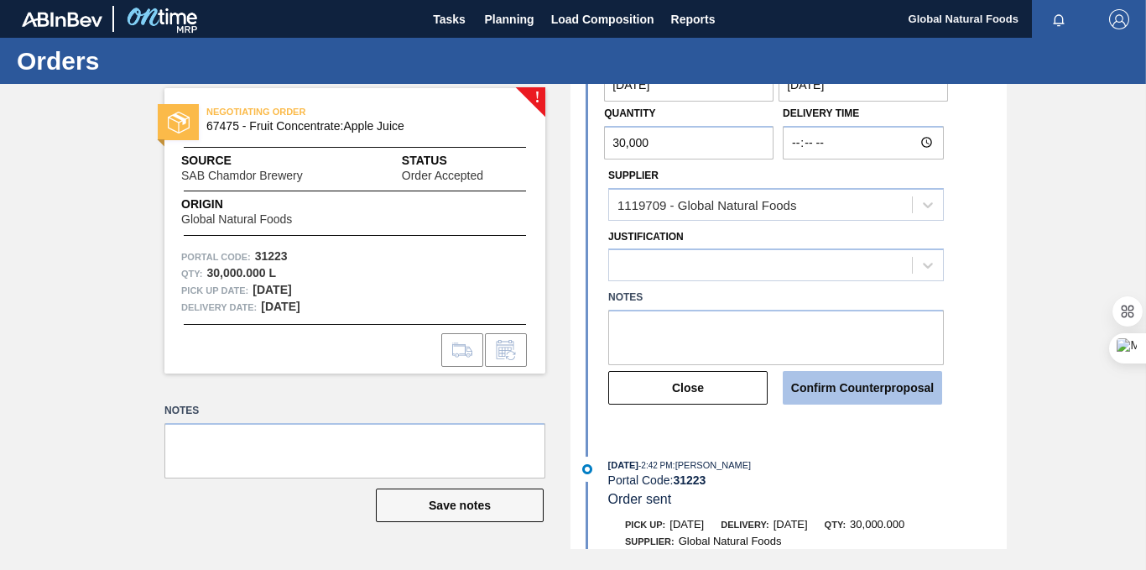
click at [888, 383] on button "Confirm Counterproposal" at bounding box center [862, 388] width 159 height 34
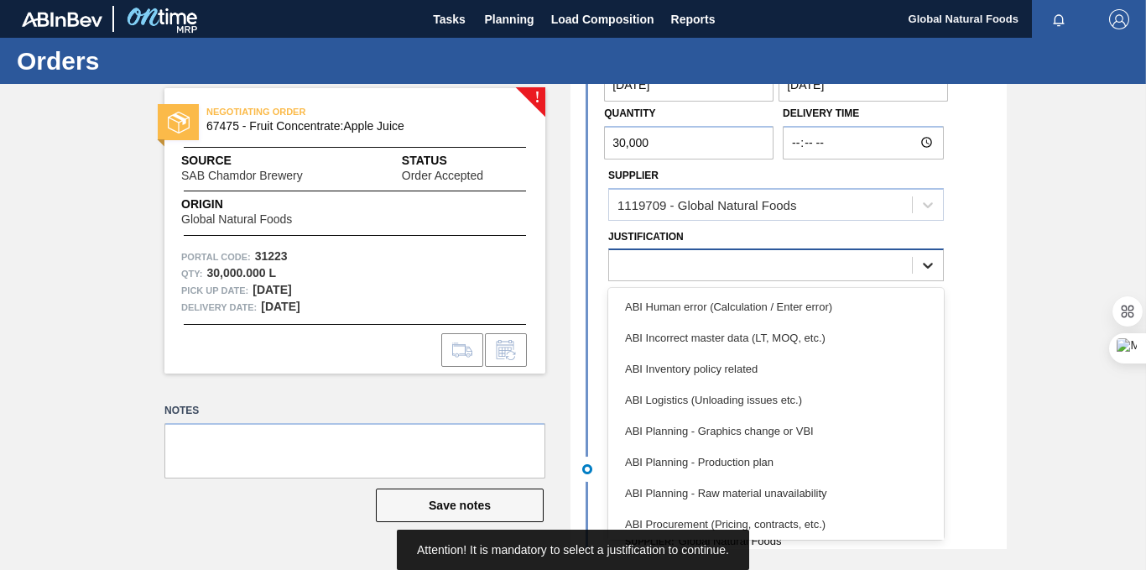
click at [929, 265] on icon at bounding box center [928, 266] width 10 height 6
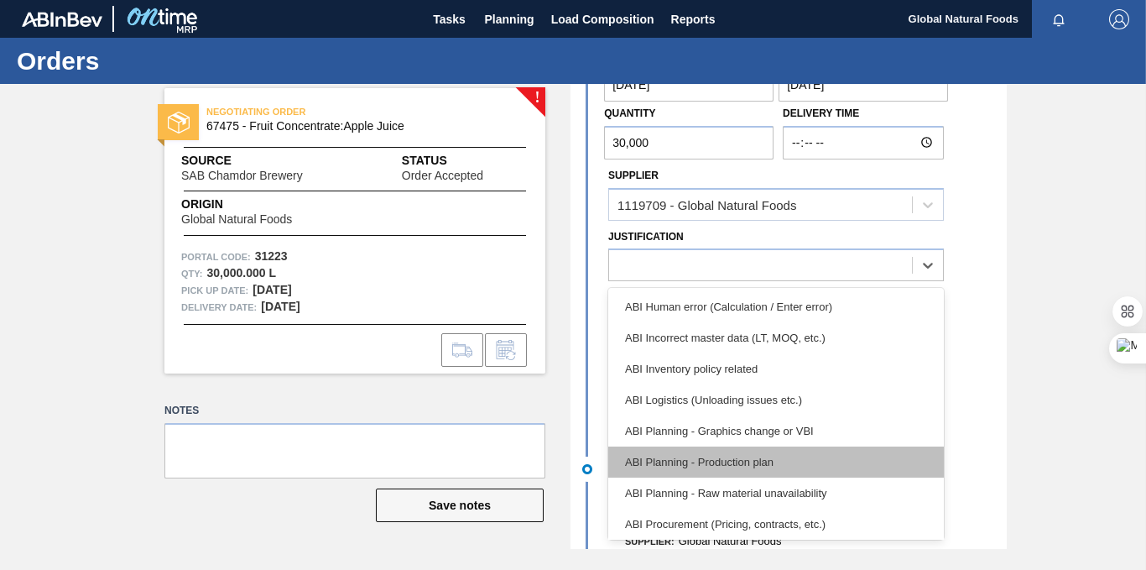
click at [817, 467] on div "ABI Planning - Production plan" at bounding box center [776, 461] width 336 height 31
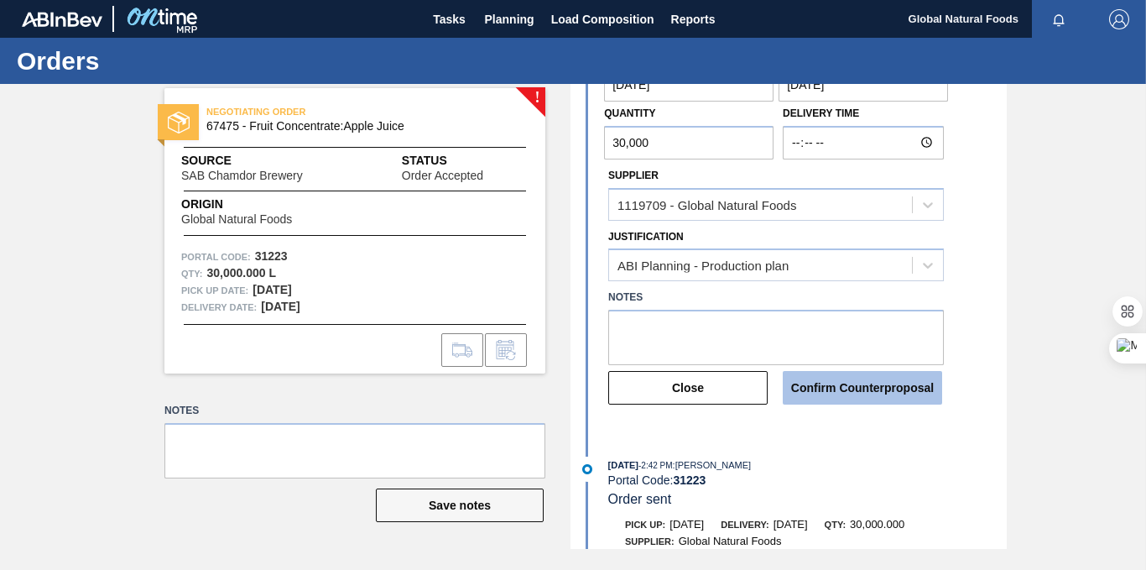
click at [906, 392] on button "Confirm Counterproposal" at bounding box center [862, 388] width 159 height 34
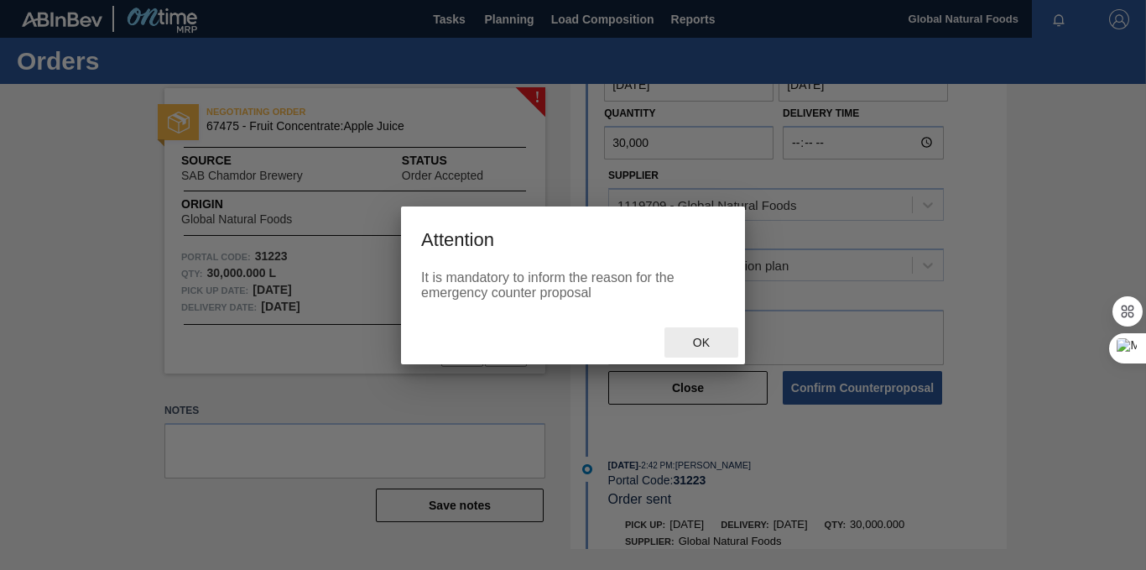
click at [699, 345] on span "Ok" at bounding box center [701, 342] width 44 height 13
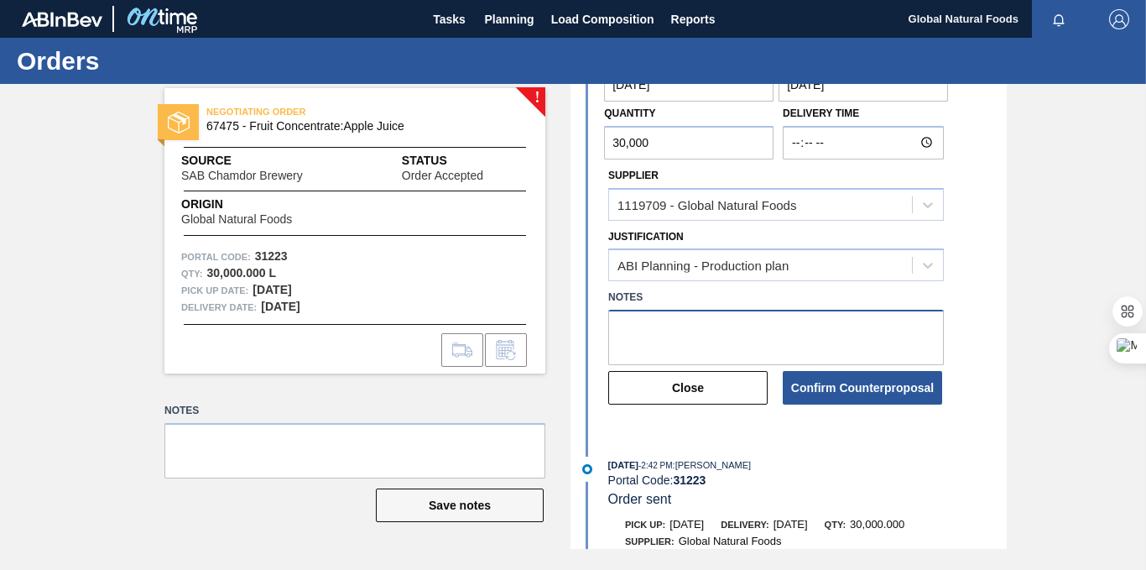
click at [672, 324] on textarea at bounding box center [776, 337] width 336 height 55
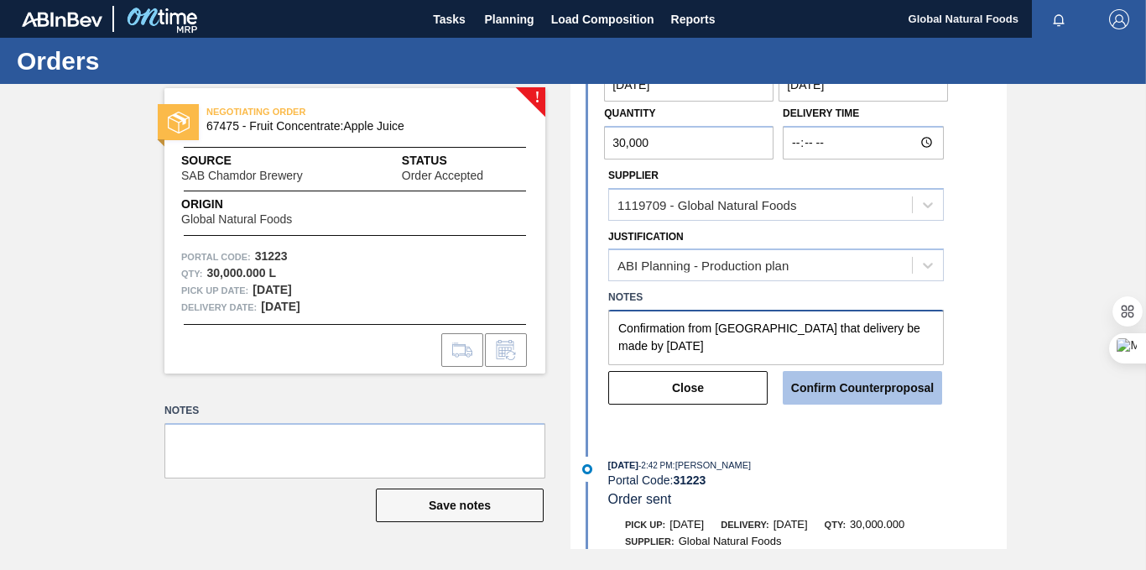
type textarea "Confirmation from [GEOGRAPHIC_DATA] that delivery be made by [DATE]"
click at [896, 389] on button "Confirm Counterproposal" at bounding box center [862, 388] width 159 height 34
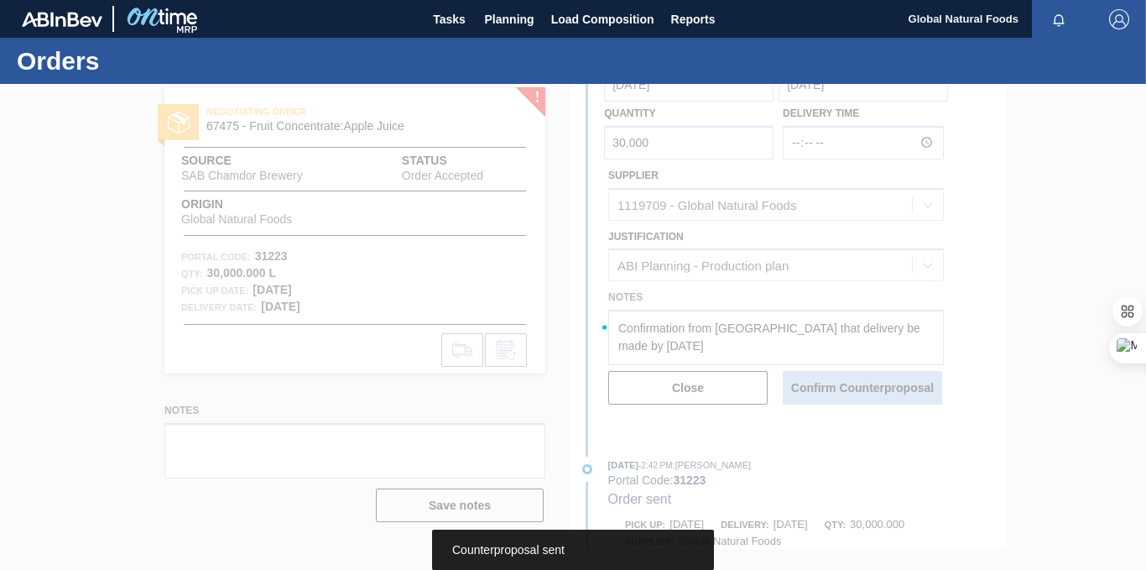
scroll to position [373, 0]
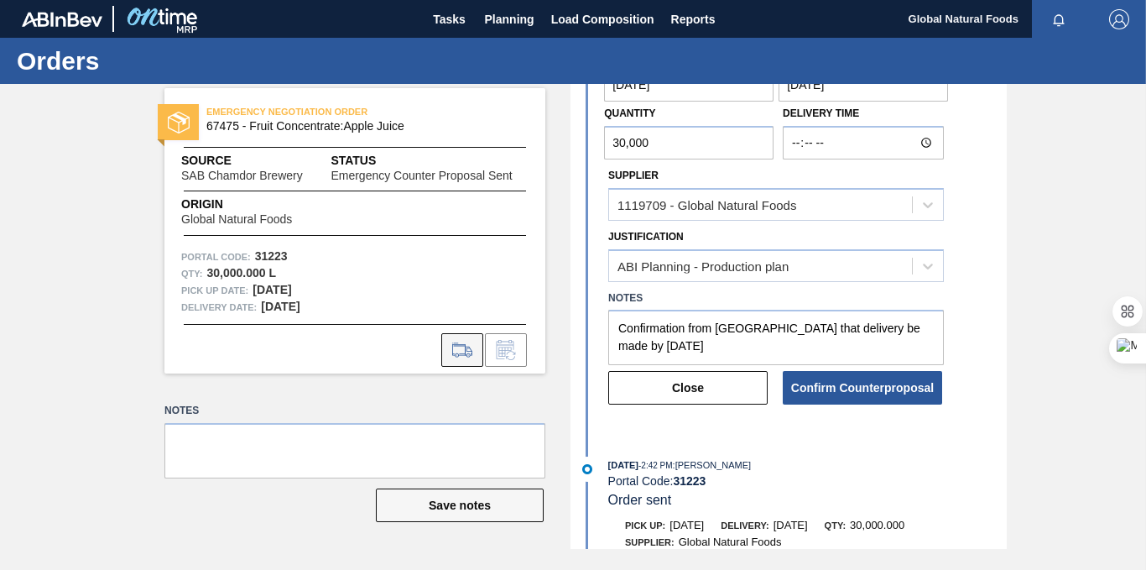
click at [466, 351] on icon at bounding box center [461, 350] width 19 height 12
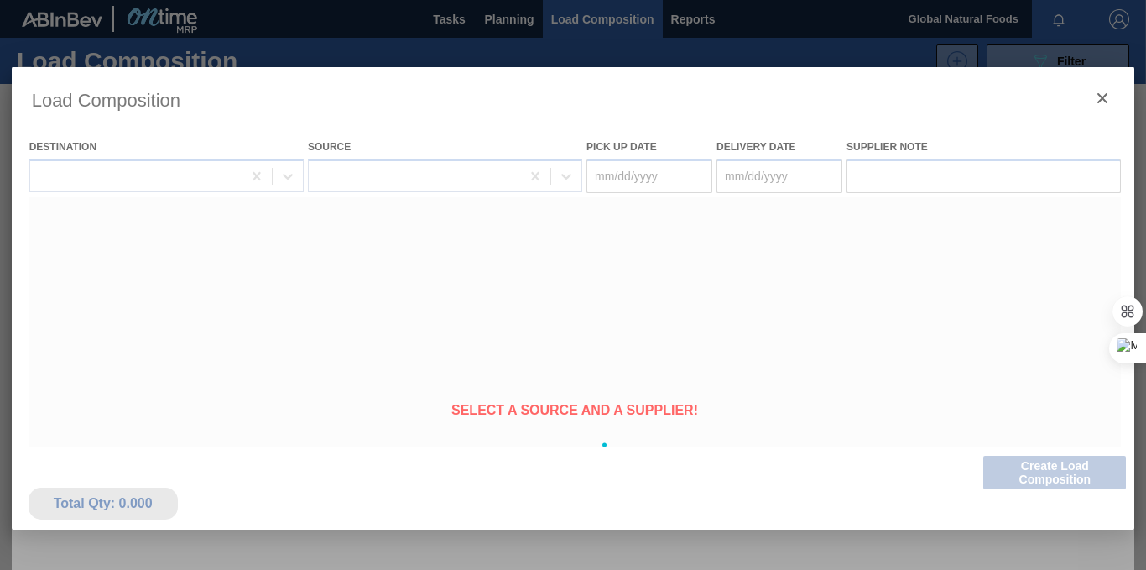
type Date "[DATE]"
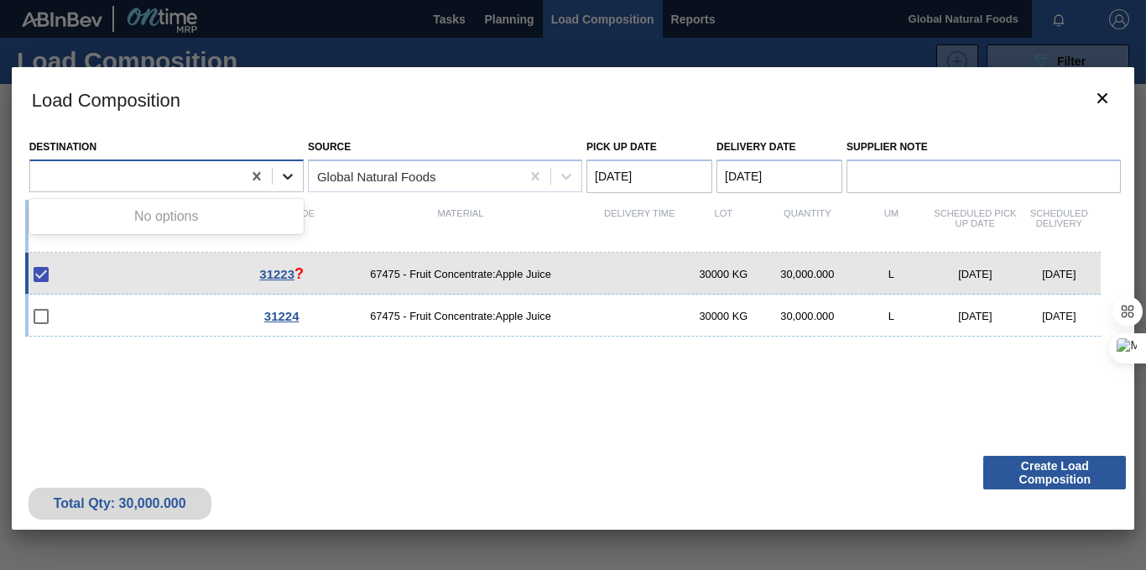
click at [284, 170] on icon at bounding box center [287, 176] width 17 height 17
click at [174, 219] on div "No options" at bounding box center [166, 216] width 274 height 29
type input "Chamdor"
click at [871, 177] on input "Supplier Note" at bounding box center [983, 176] width 274 height 34
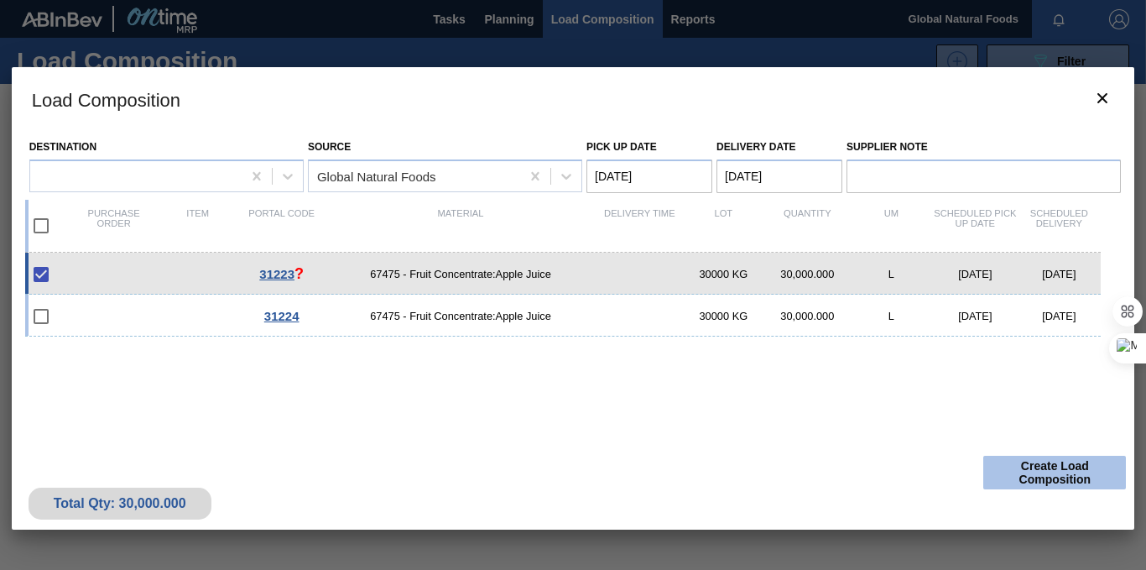
click at [1015, 475] on button "Create Load Composition" at bounding box center [1054, 472] width 143 height 34
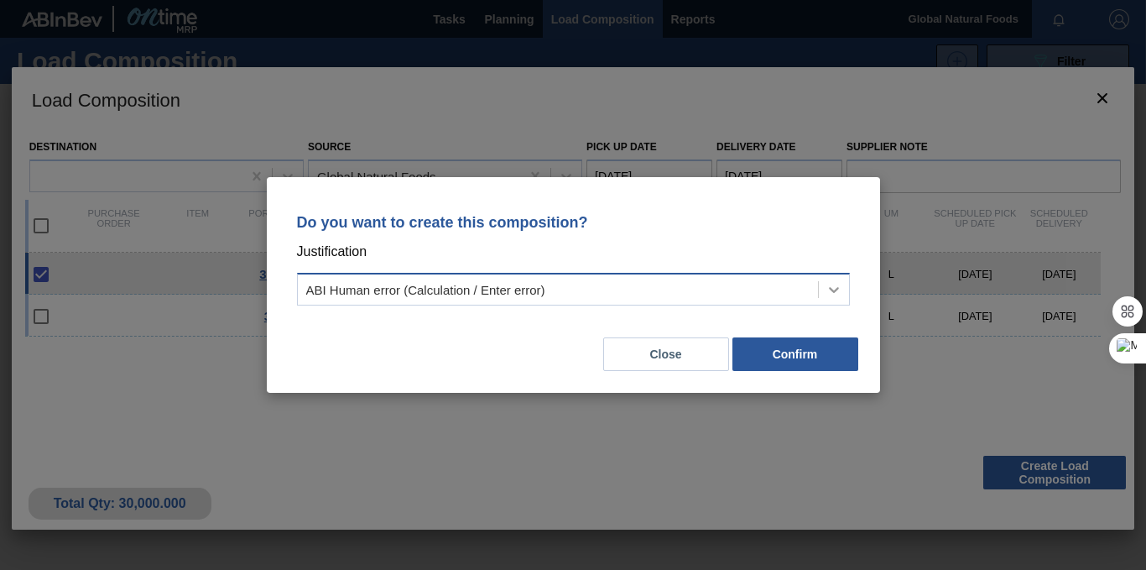
click at [834, 286] on icon at bounding box center [833, 289] width 17 height 17
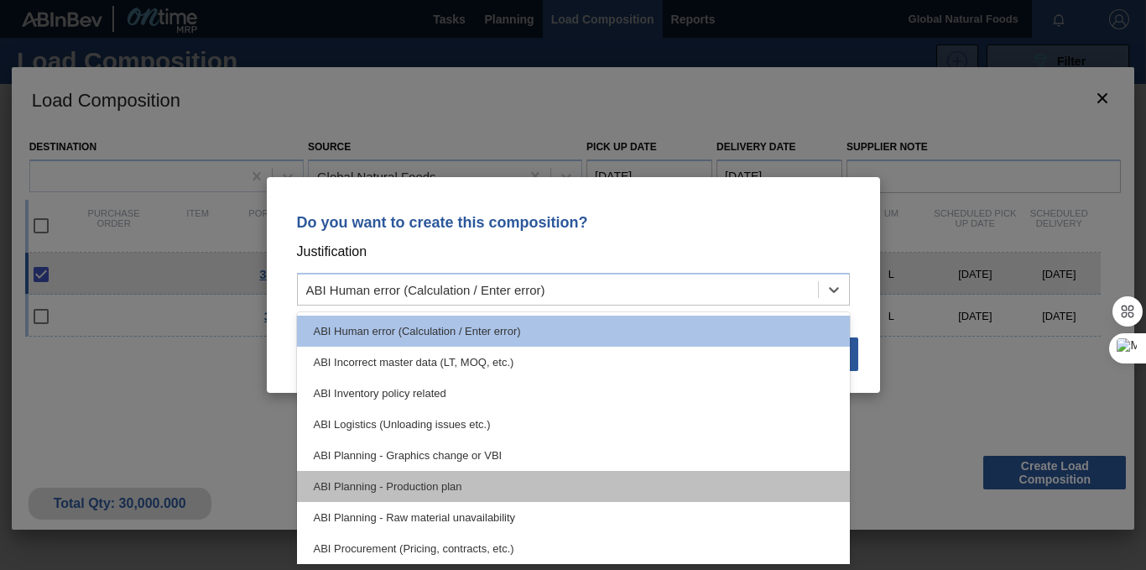
click at [575, 485] on div "ABI Planning - Production plan" at bounding box center [573, 486] width 553 height 31
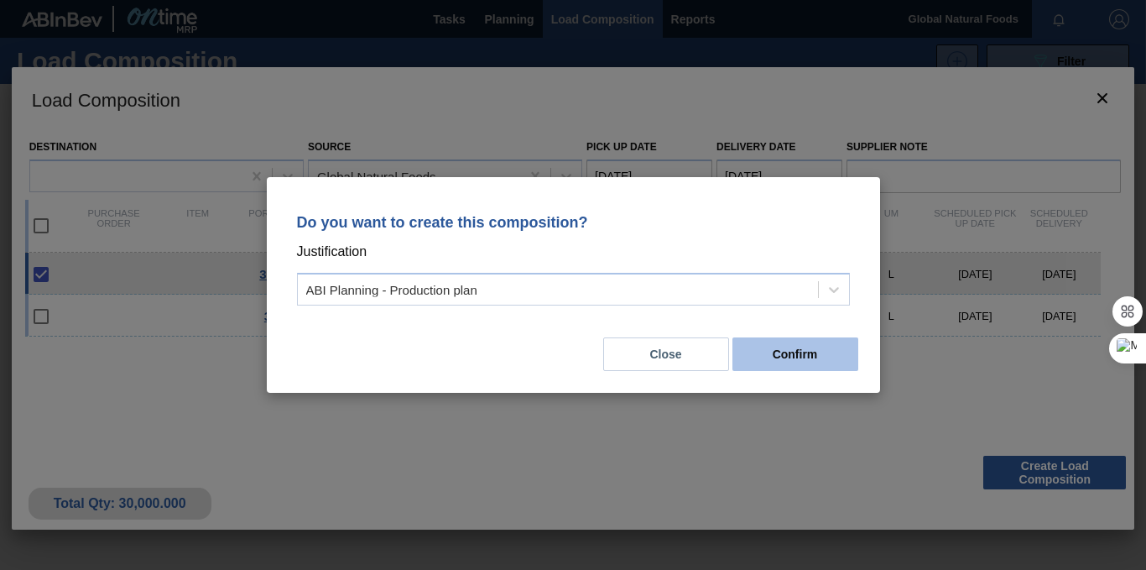
click at [782, 356] on button "Confirm" at bounding box center [795, 354] width 126 height 34
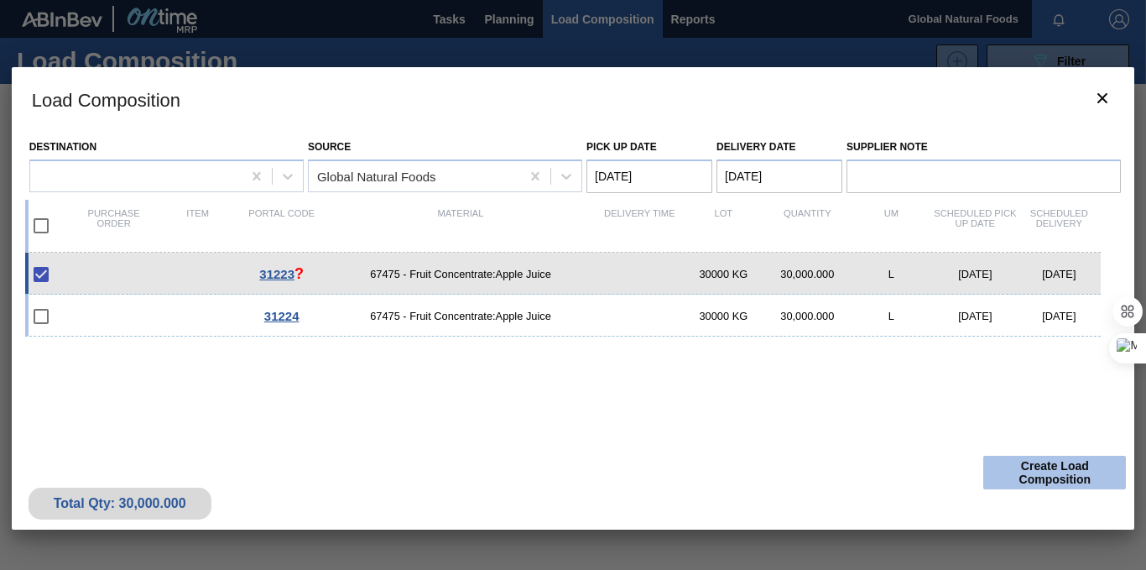
click at [1033, 463] on button "Create Load Composition" at bounding box center [1054, 472] width 143 height 34
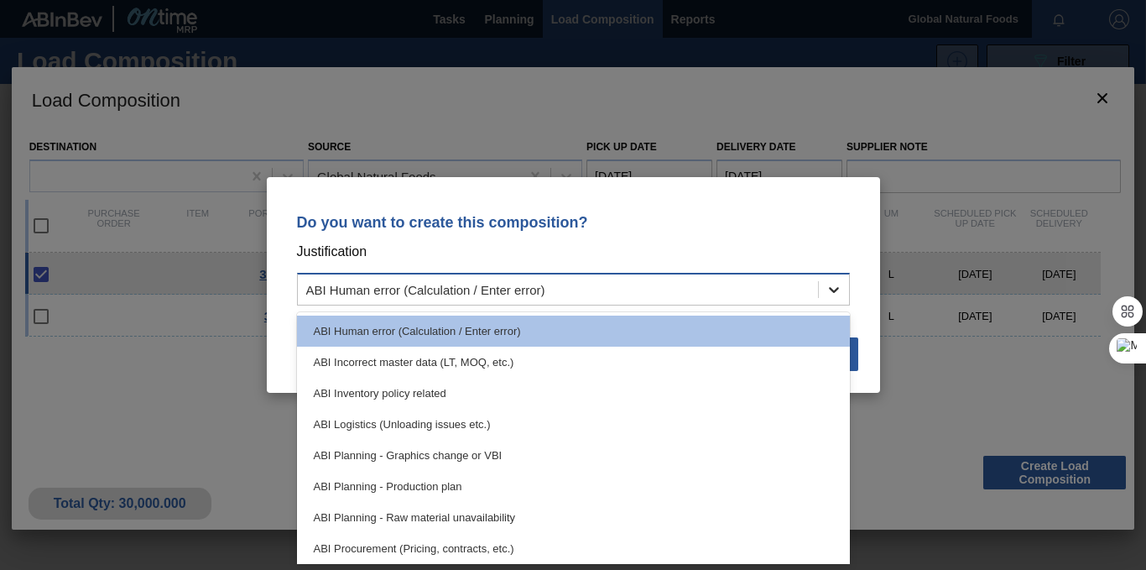
click at [828, 293] on icon at bounding box center [833, 289] width 17 height 17
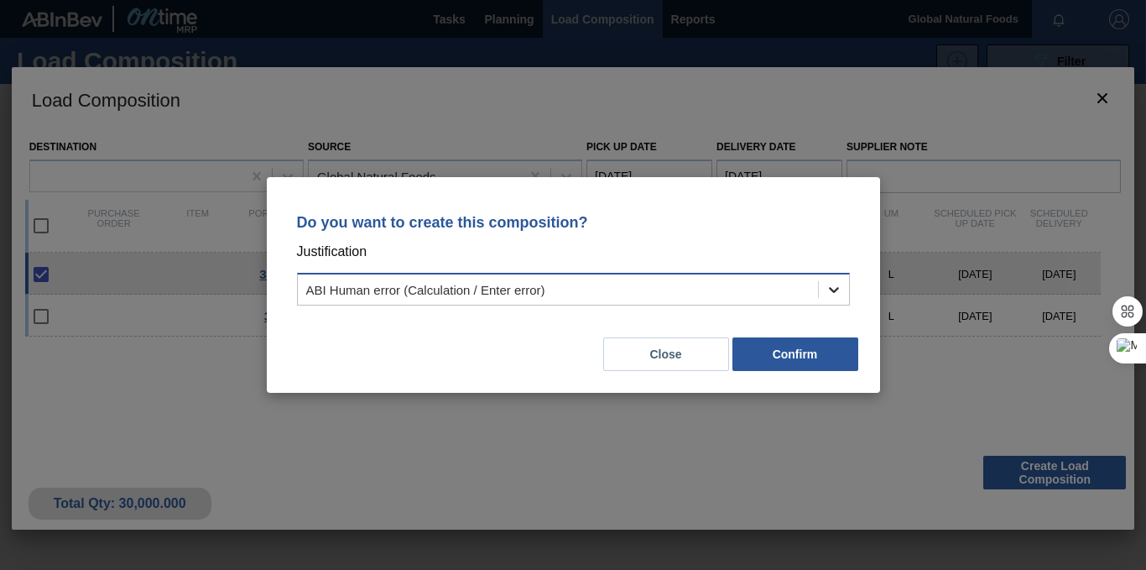
click at [828, 293] on icon at bounding box center [833, 289] width 17 height 17
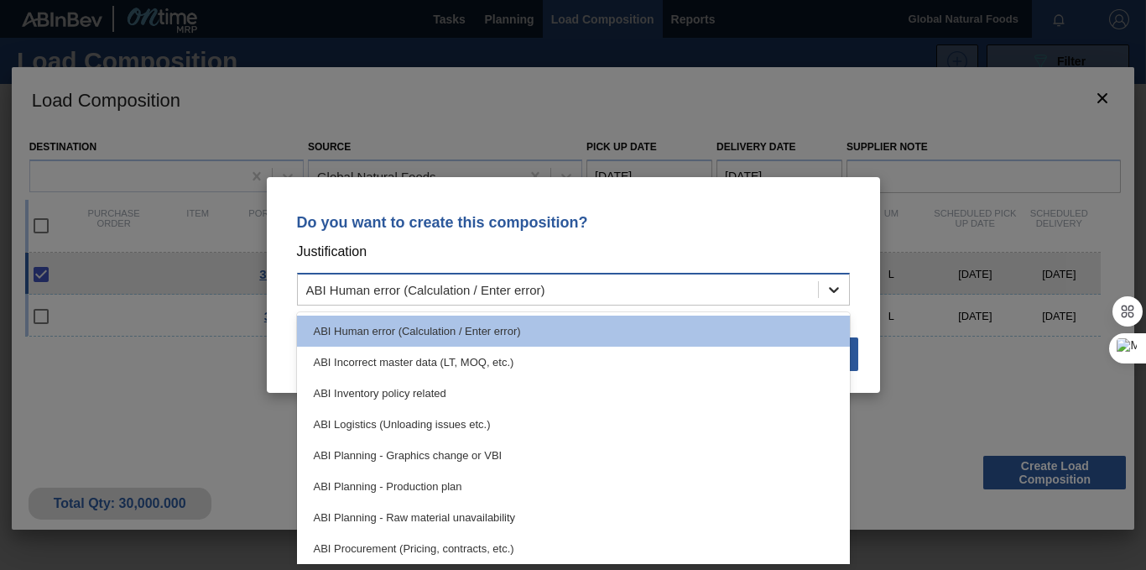
click at [828, 293] on icon at bounding box center [833, 289] width 17 height 17
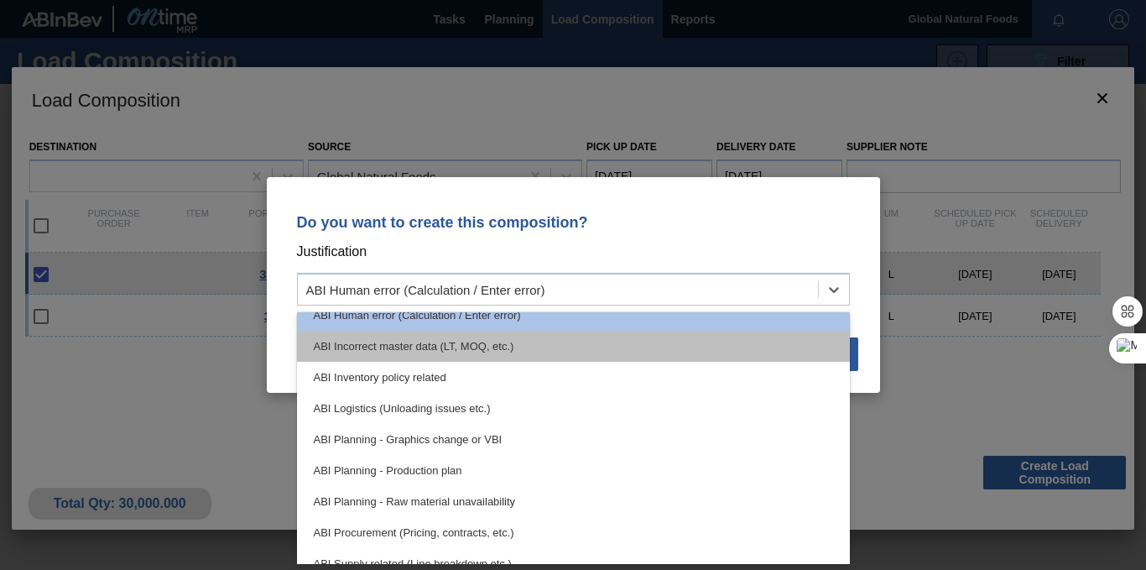
scroll to position [37, 0]
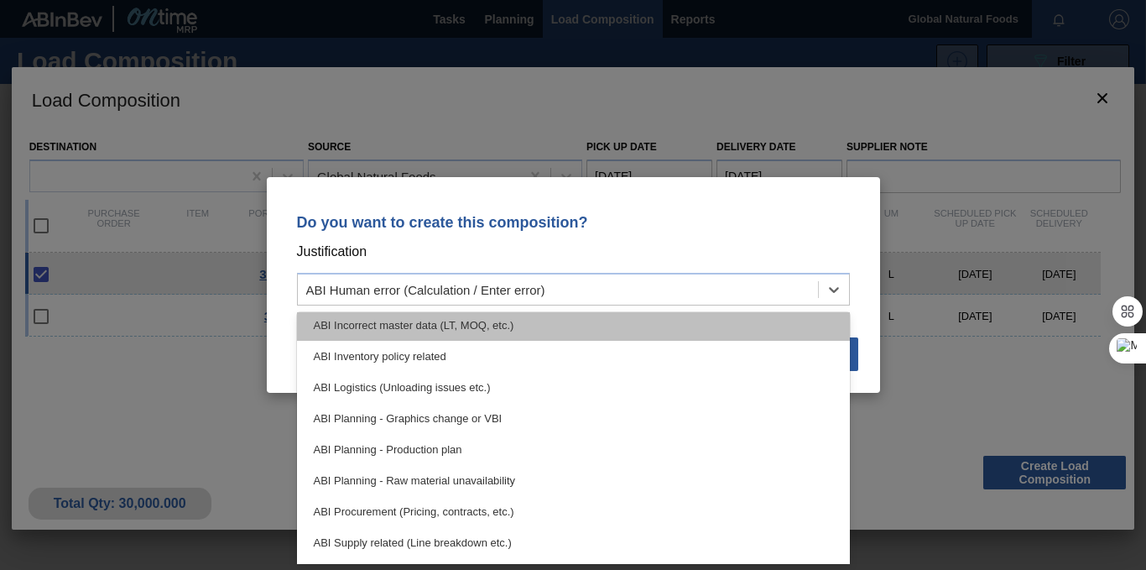
click at [723, 364] on div "ABI Inventory policy related" at bounding box center [573, 356] width 553 height 31
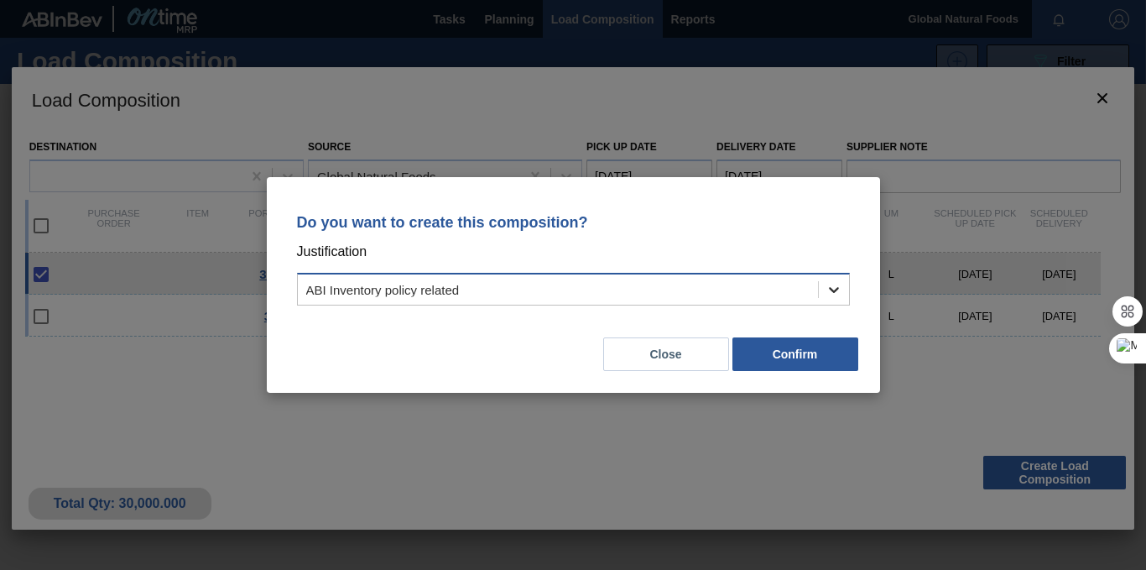
click at [835, 285] on icon at bounding box center [833, 289] width 17 height 17
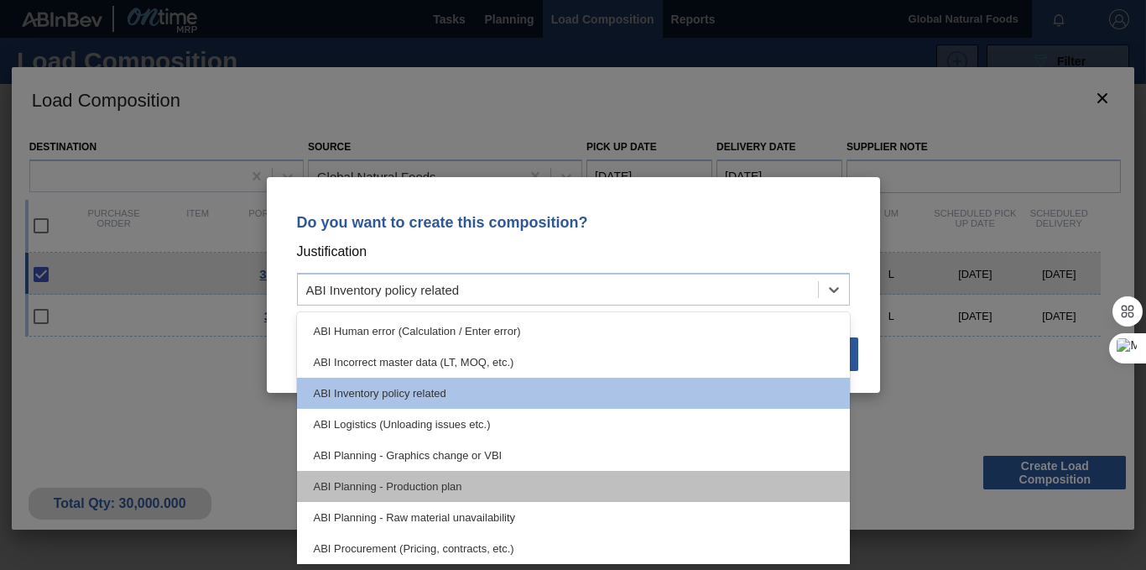
click at [606, 478] on div "ABI Planning - Production plan" at bounding box center [573, 486] width 553 height 31
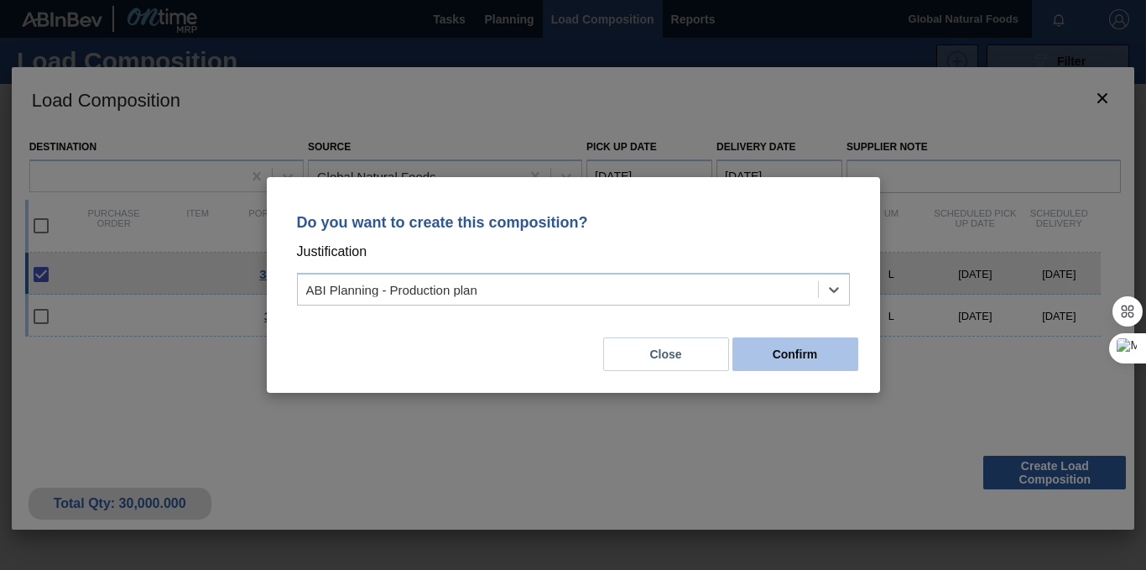
click at [782, 346] on button "Confirm" at bounding box center [795, 354] width 126 height 34
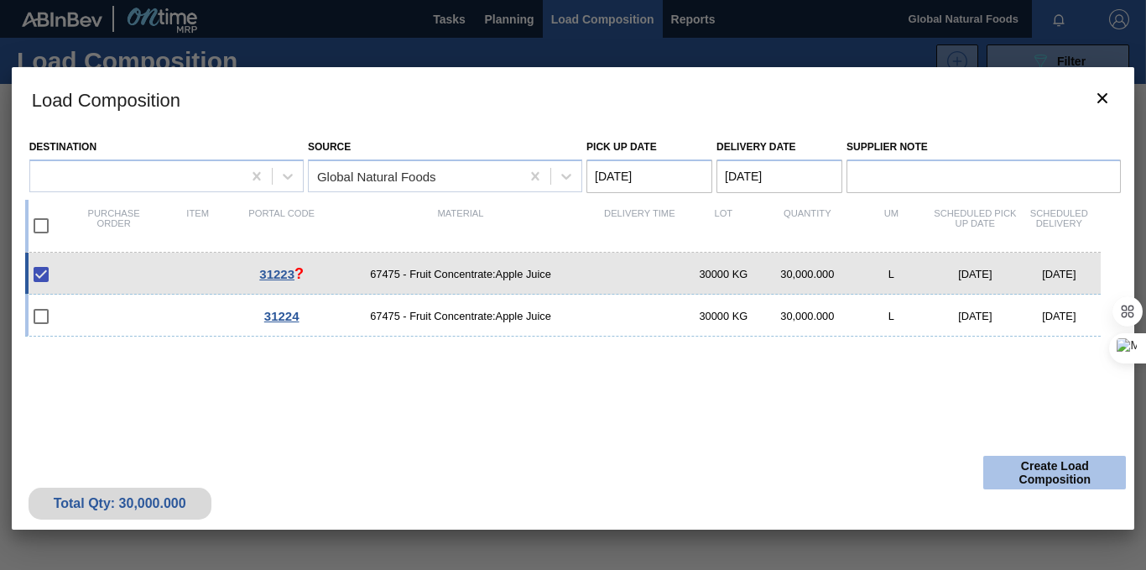
click at [1028, 474] on button "Create Load Composition" at bounding box center [1054, 472] width 143 height 34
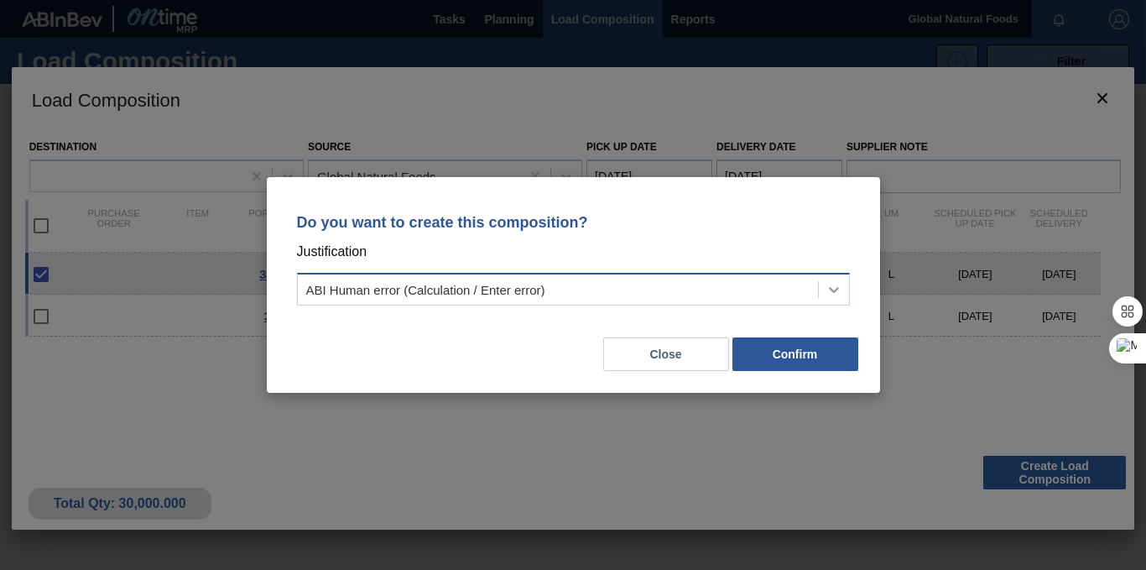
click at [839, 291] on icon at bounding box center [833, 289] width 17 height 17
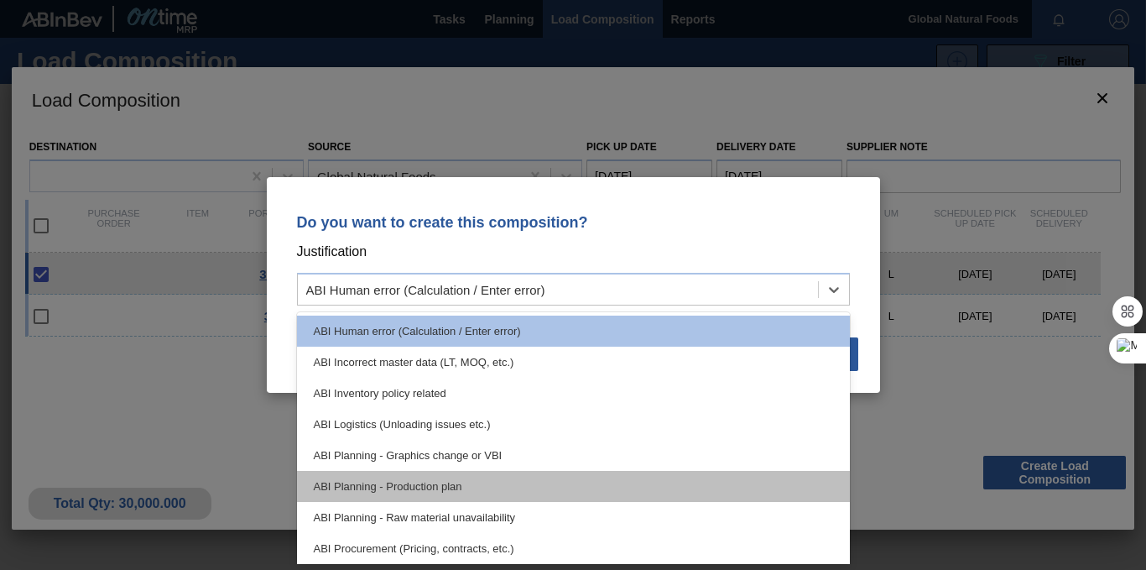
click at [650, 480] on div "ABI Planning - Production plan" at bounding box center [573, 486] width 553 height 31
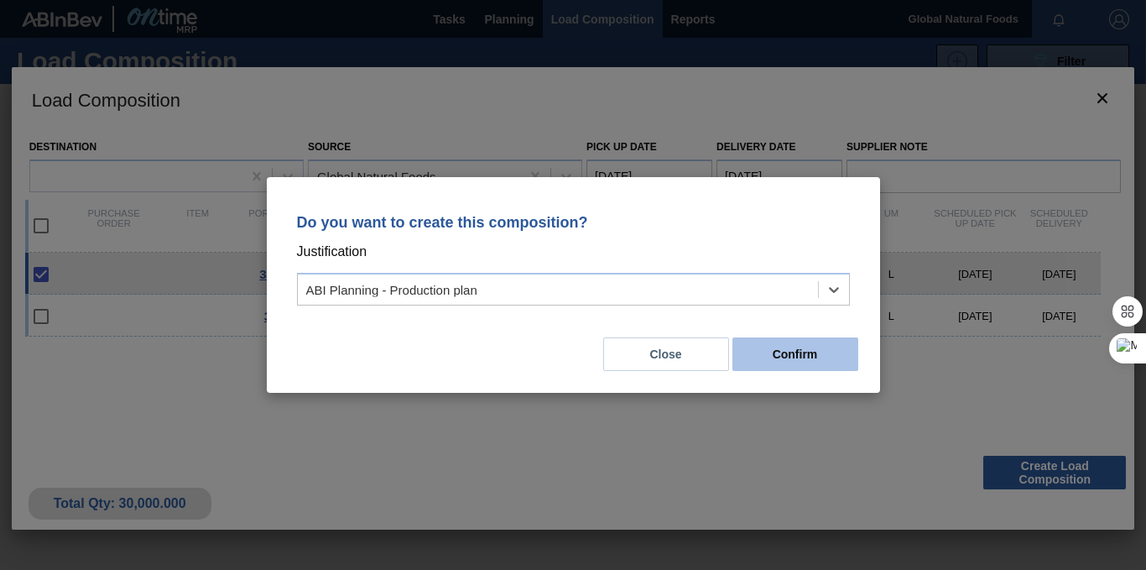
click at [767, 356] on button "Confirm" at bounding box center [795, 354] width 126 height 34
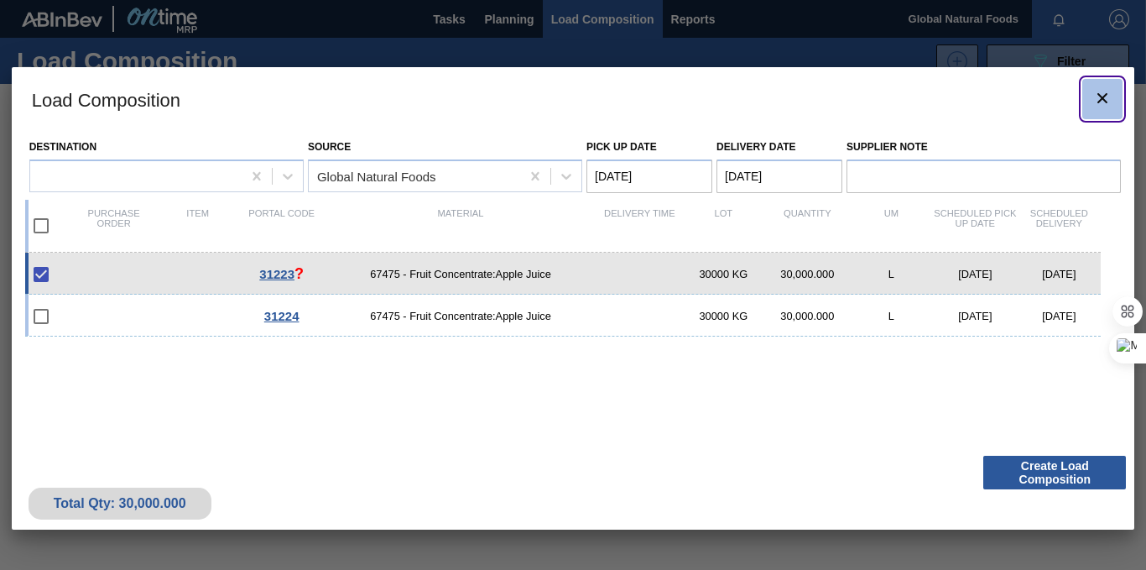
click at [1105, 97] on icon "botão de ícone" at bounding box center [1102, 98] width 20 height 20
